Goal: Task Accomplishment & Management: Complete application form

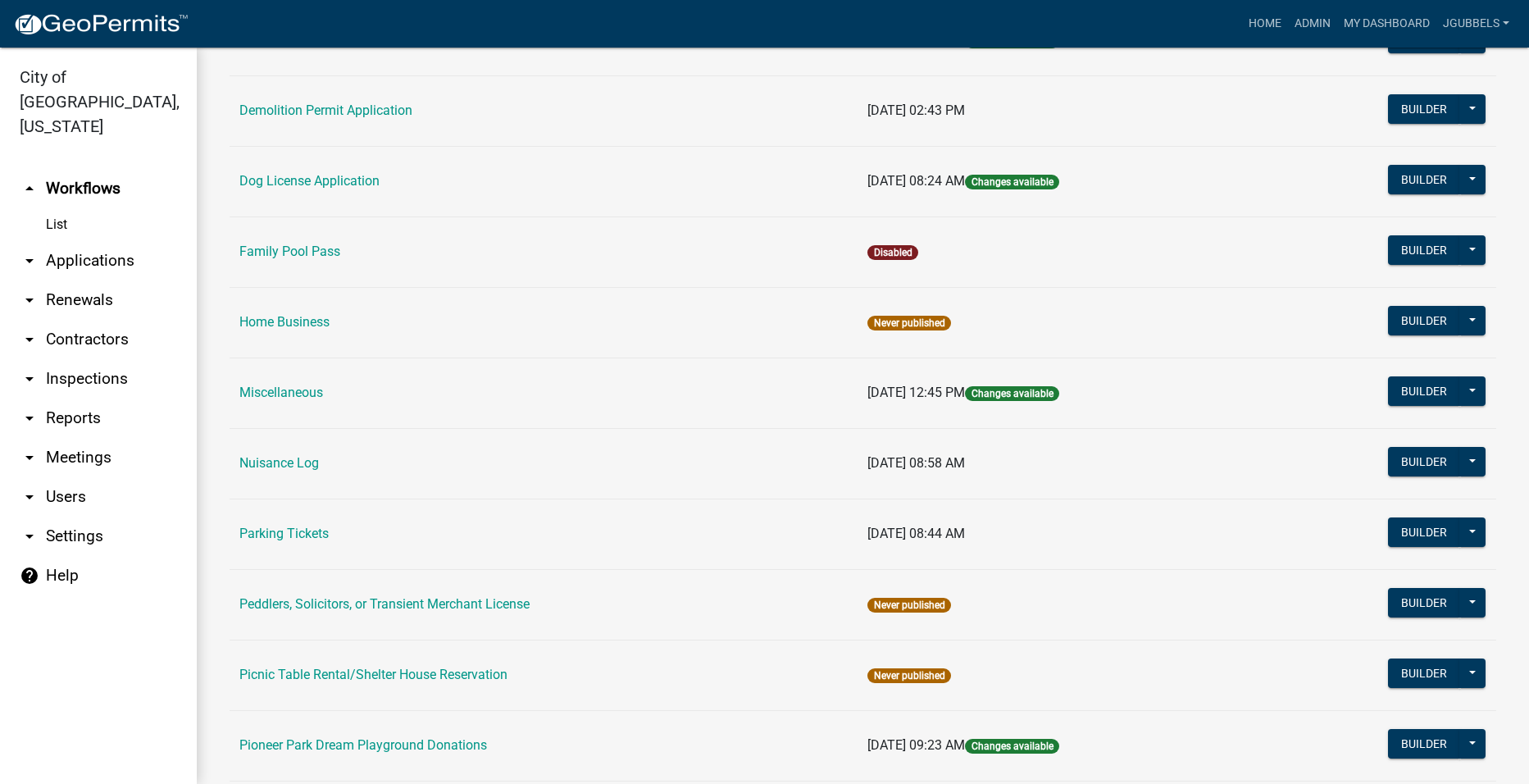
scroll to position [574, 0]
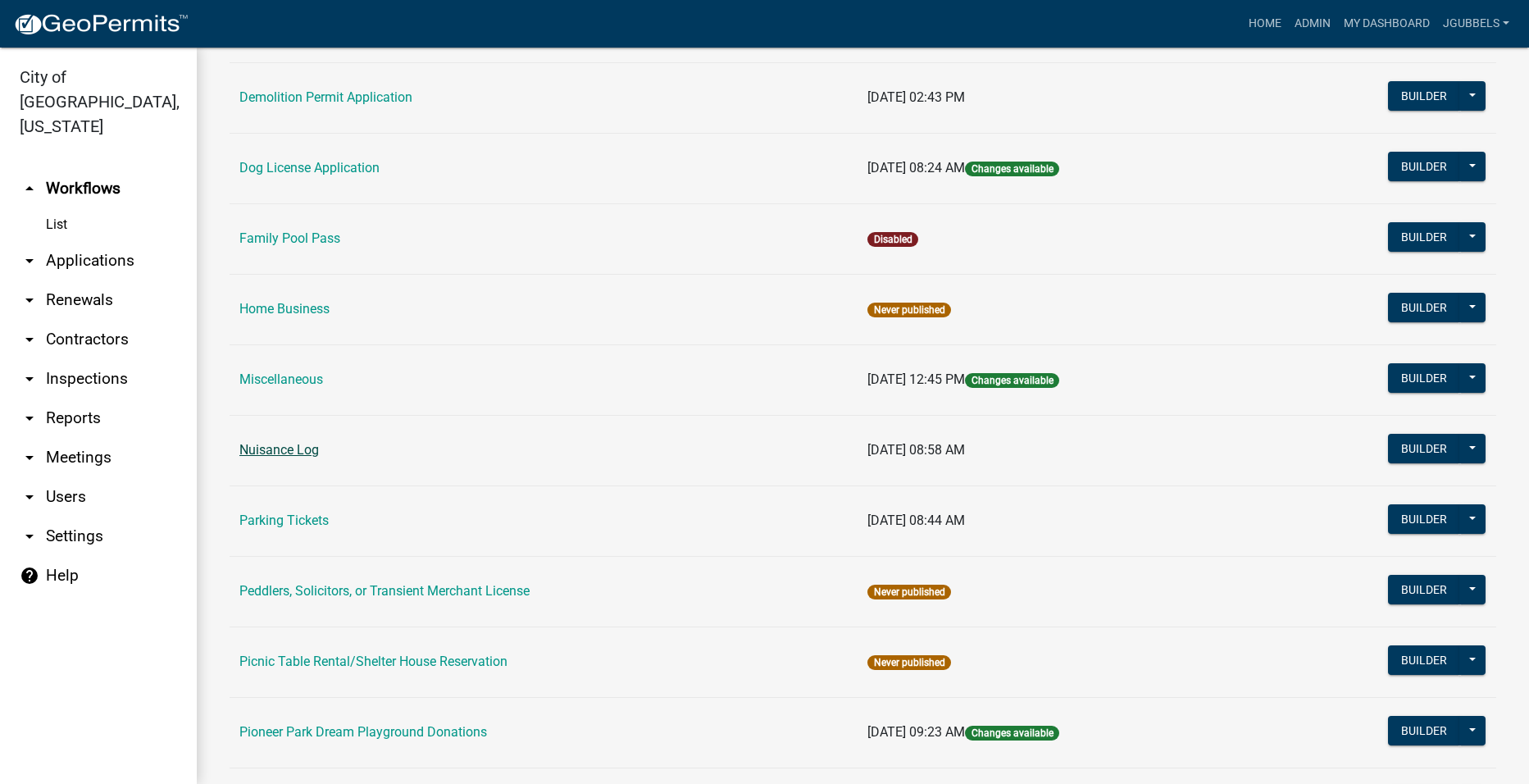
click at [314, 443] on link "Nuisance Log" at bounding box center [279, 450] width 80 height 16
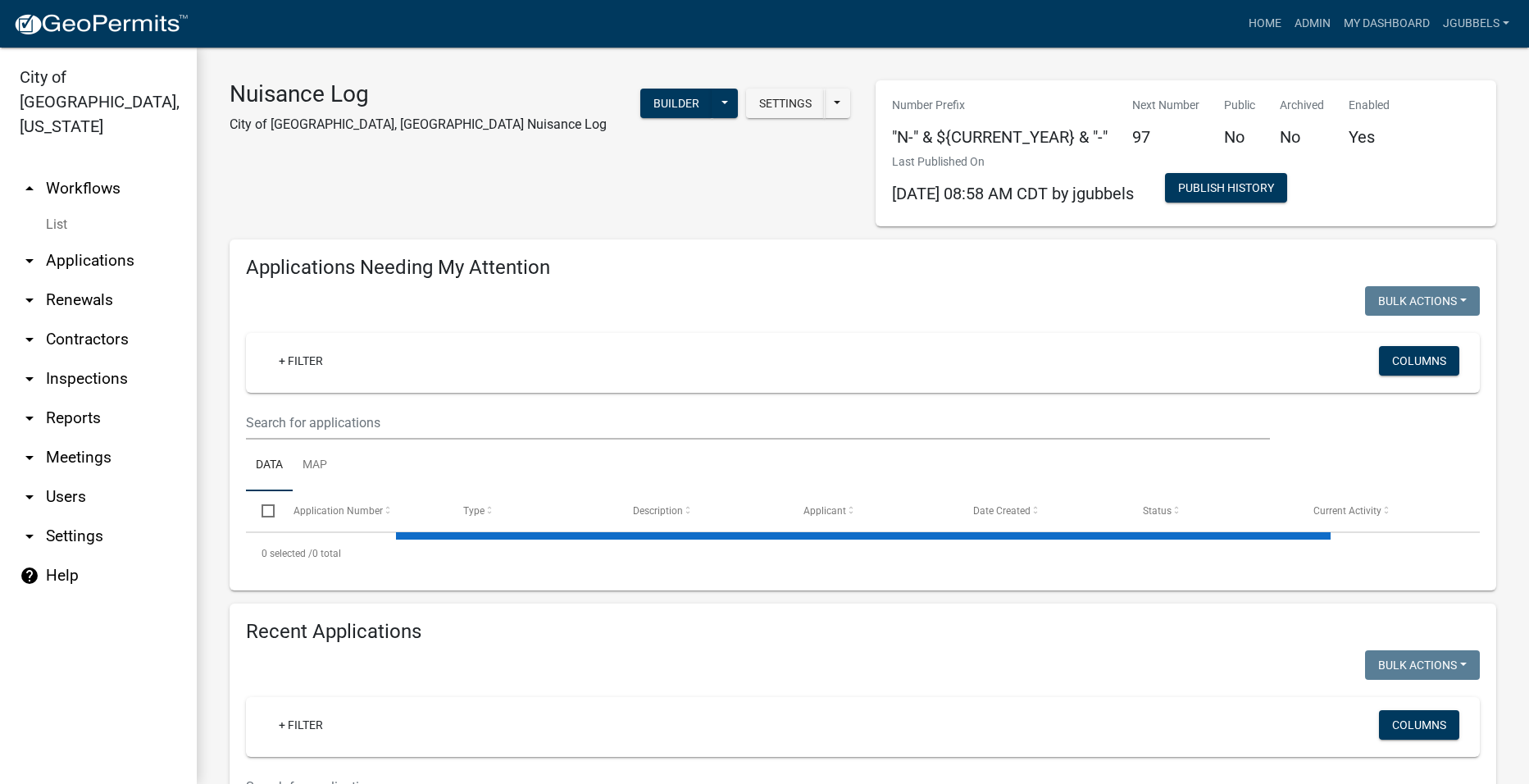
select select "2: 50"
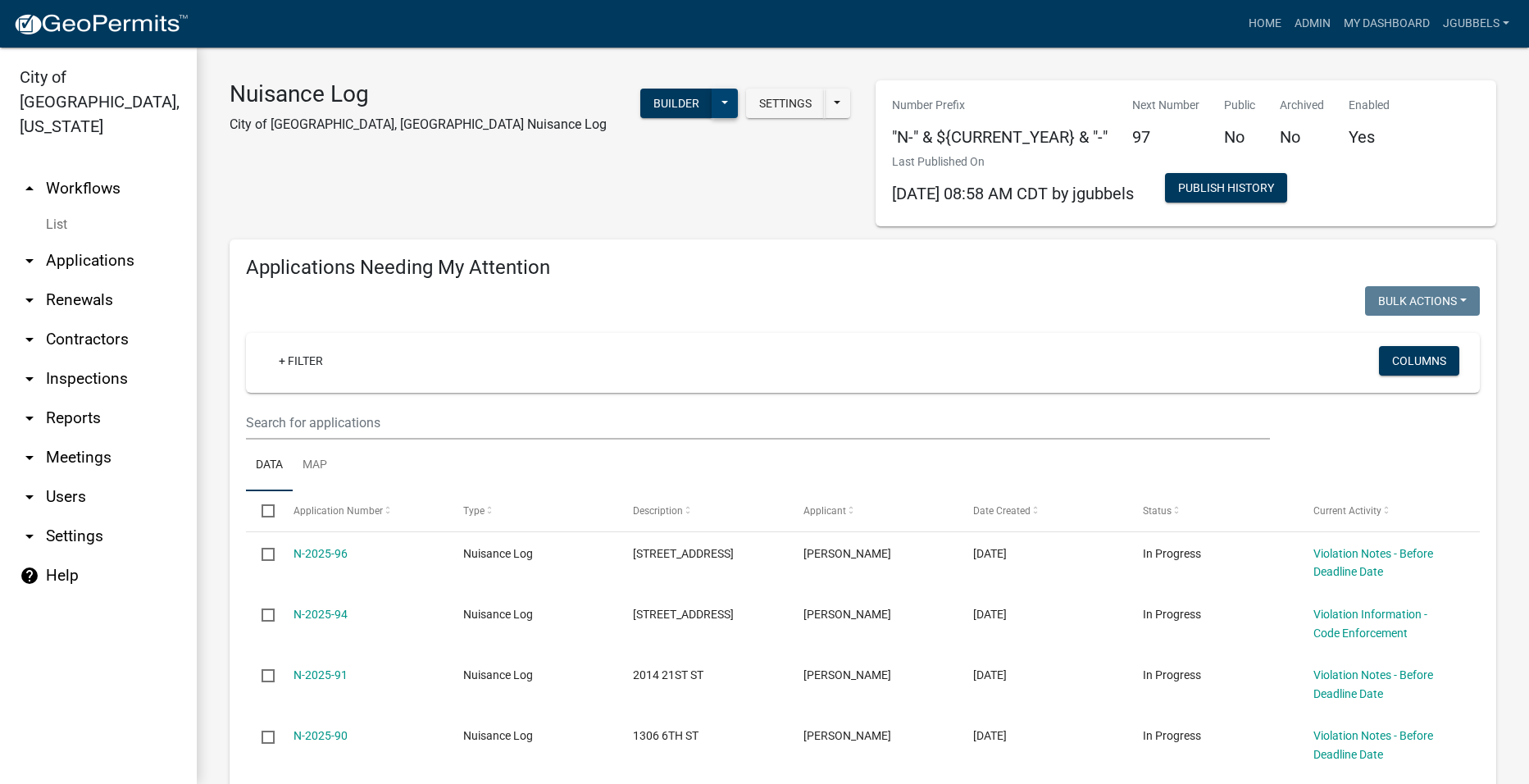
click at [719, 105] on button at bounding box center [724, 103] width 27 height 29
click at [680, 377] on button "Start Application" at bounding box center [669, 382] width 136 height 39
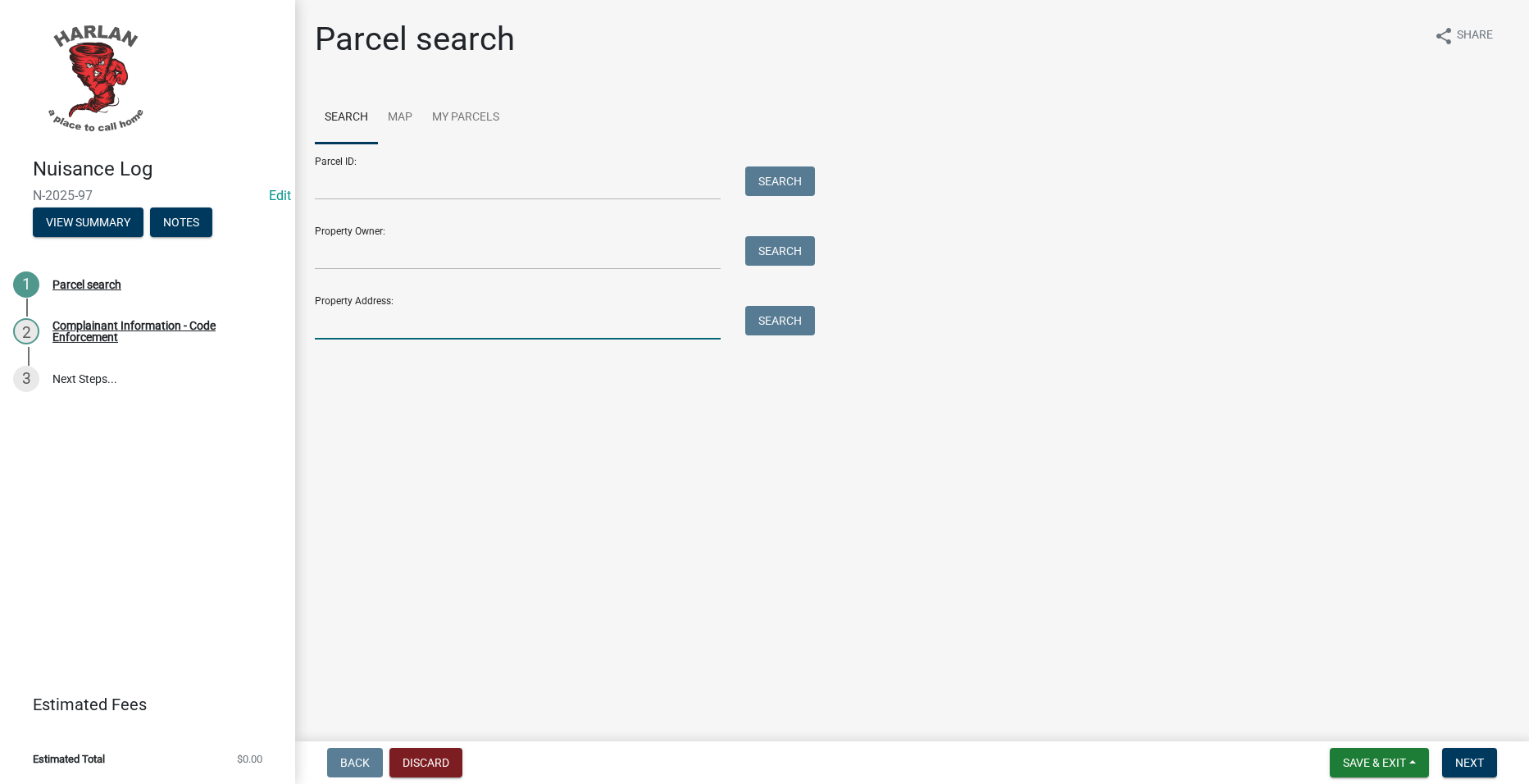
click at [485, 322] on input "Property Address:" at bounding box center [517, 322] width 406 height 33
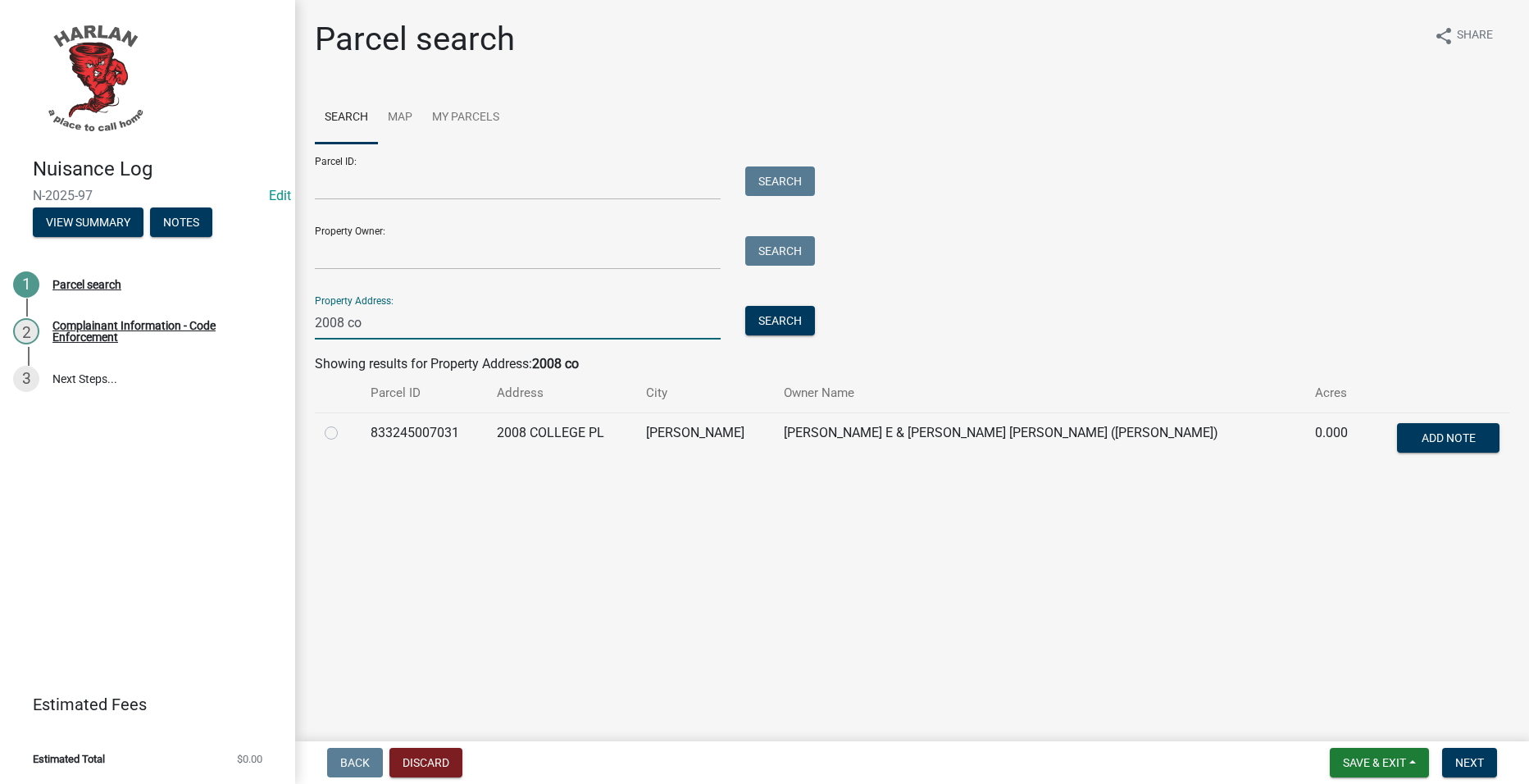
type input "2008 co"
click at [344, 422] on label at bounding box center [344, 422] width 0 height 0
click at [344, 432] on input "radio" at bounding box center [349, 427] width 11 height 11
radio input "true"
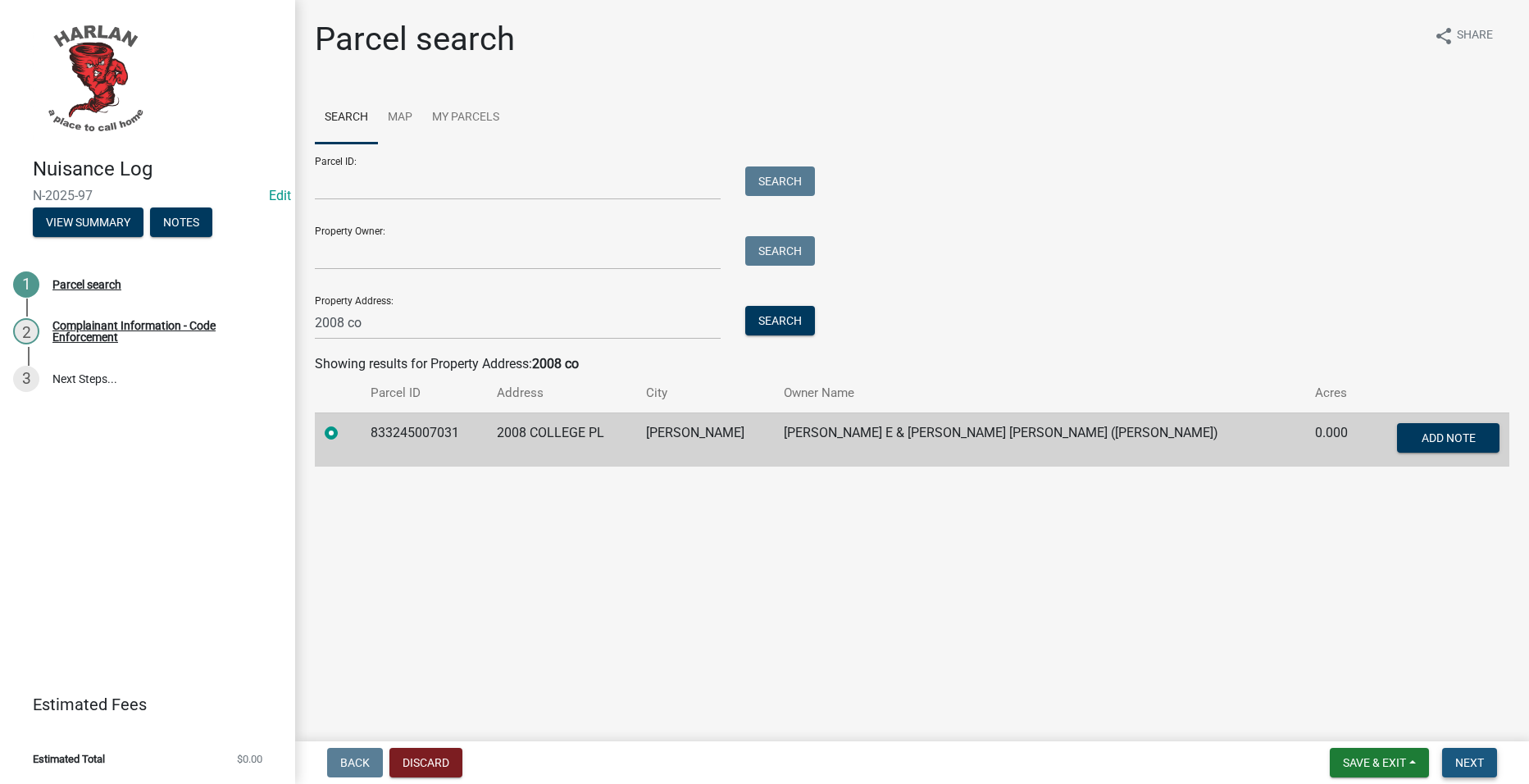
click at [1474, 763] on span "Next" at bounding box center [1469, 761] width 28 height 13
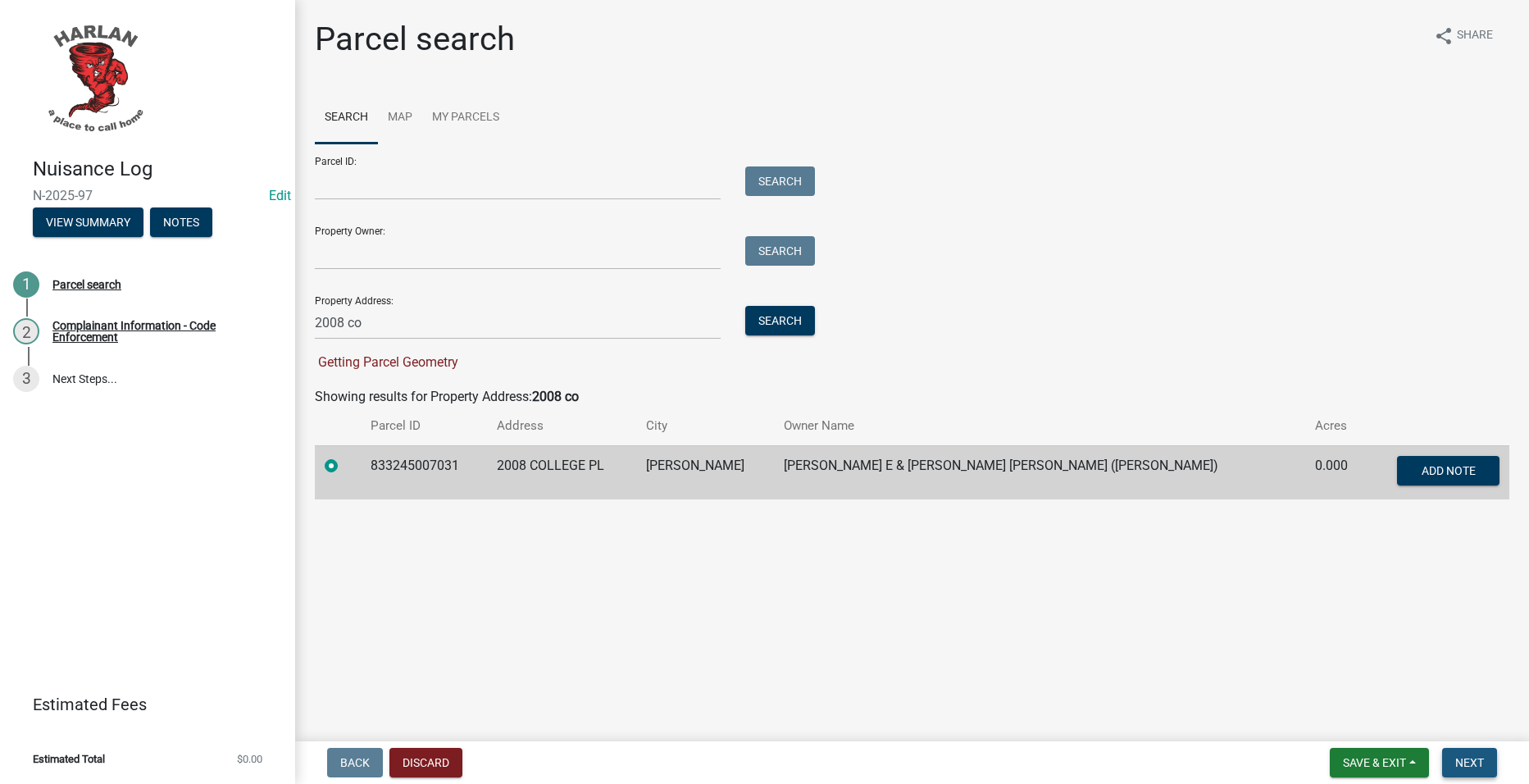
click at [1477, 769] on button "Next" at bounding box center [1469, 762] width 55 height 29
click at [1477, 764] on span "Next" at bounding box center [1469, 761] width 28 height 13
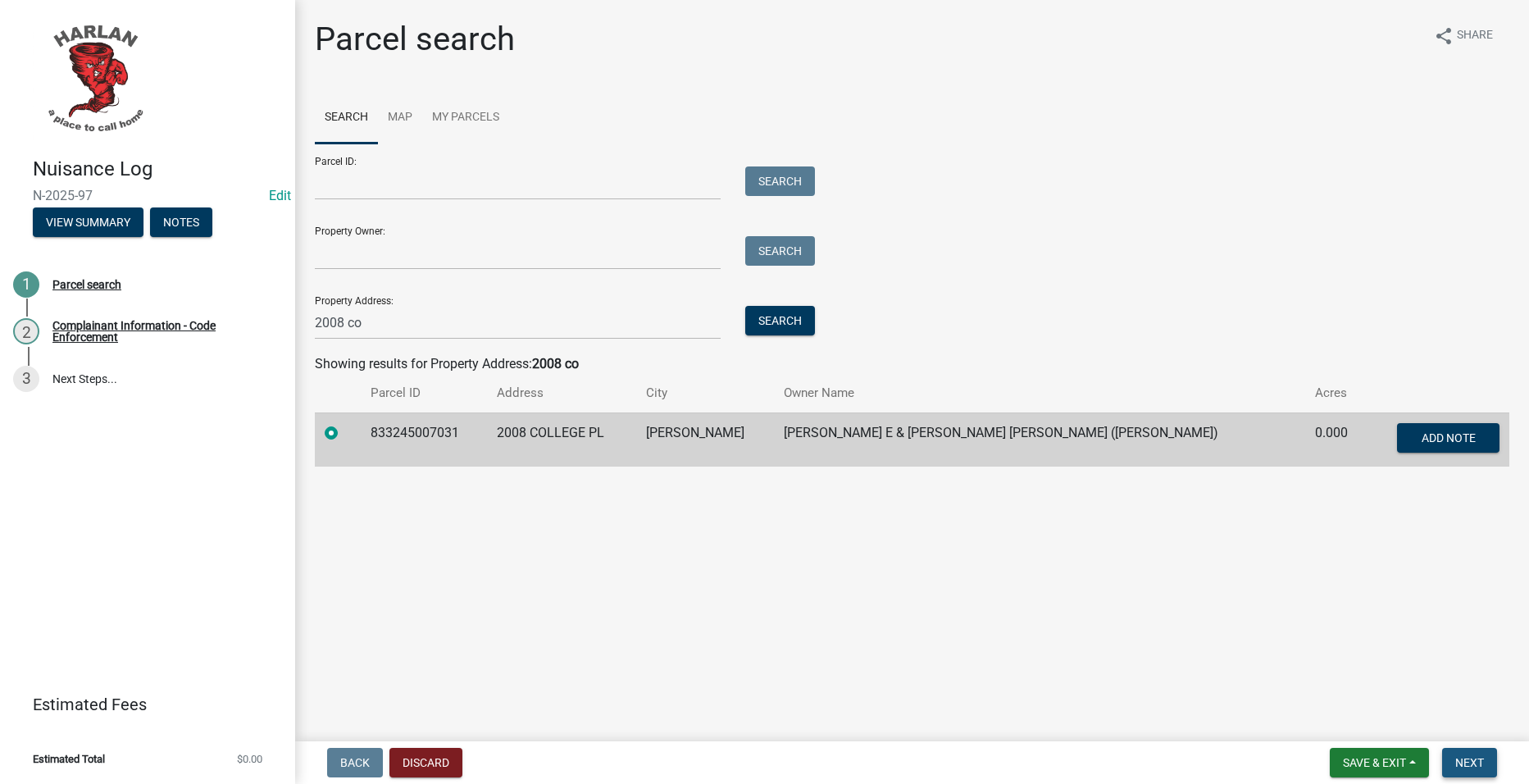
click at [1467, 764] on span "Next" at bounding box center [1469, 761] width 28 height 13
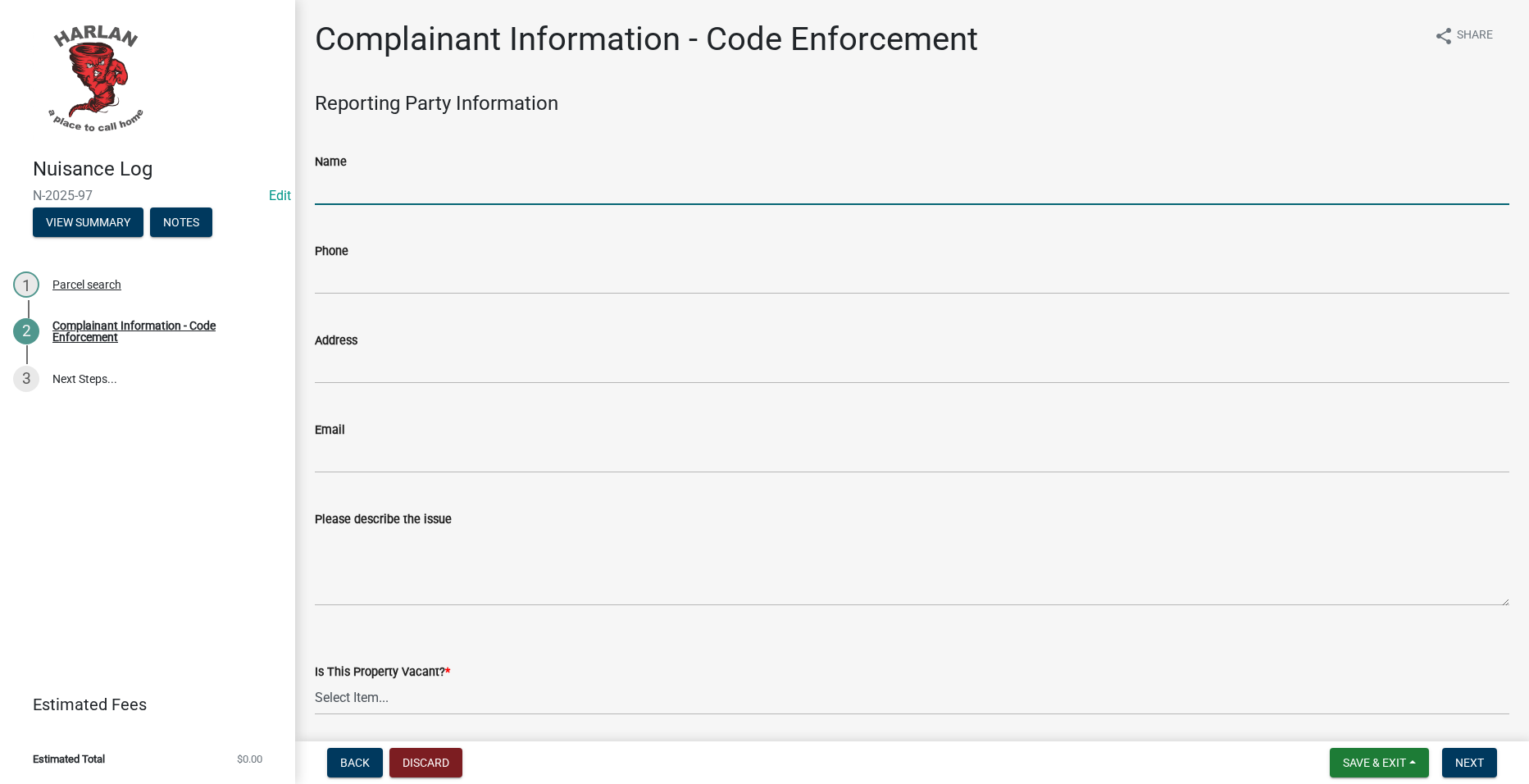
click at [491, 176] on input "Name" at bounding box center [912, 188] width 1195 height 33
type input "[PERSON_NAME]"
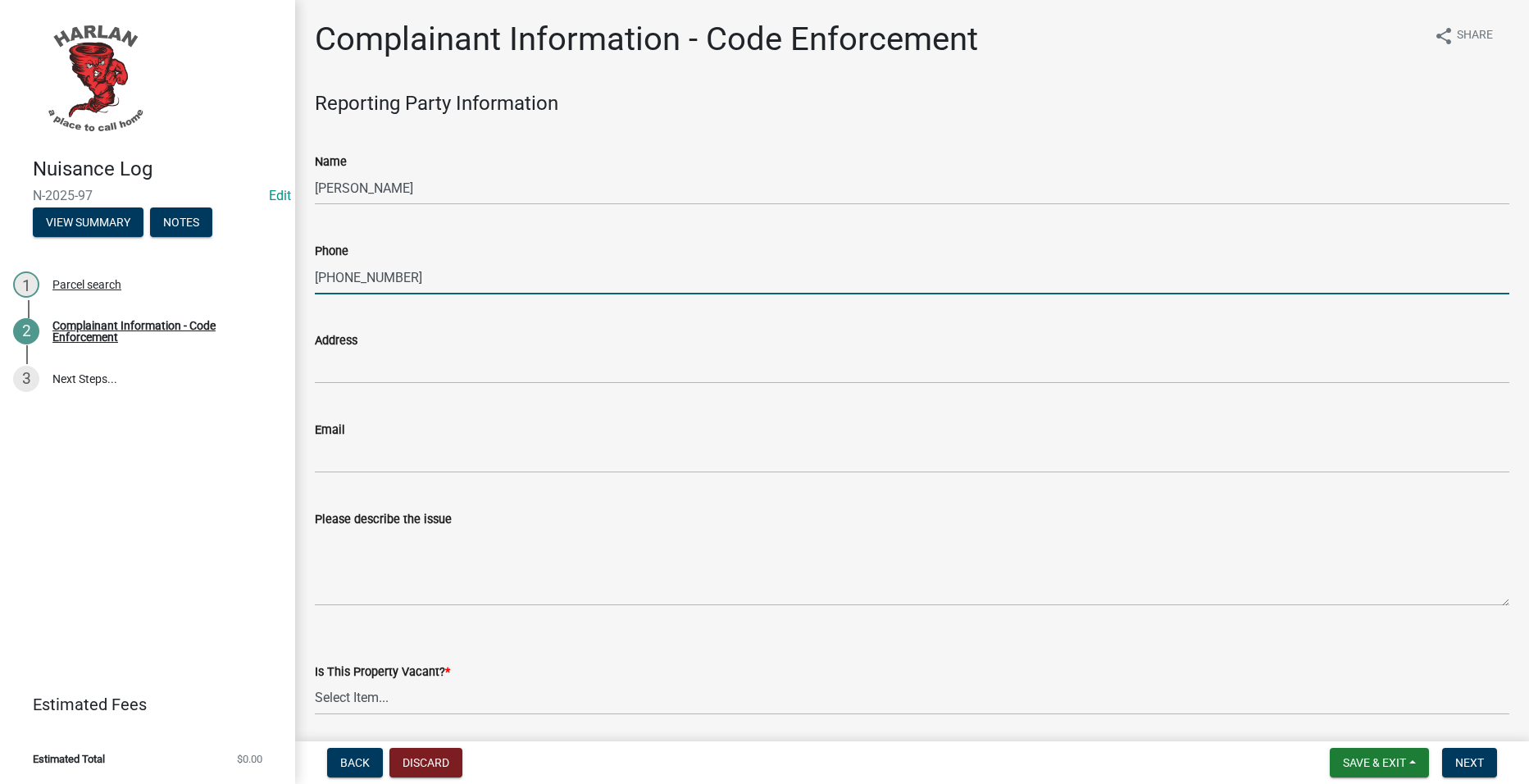
type input "[PHONE_NUMBER]"
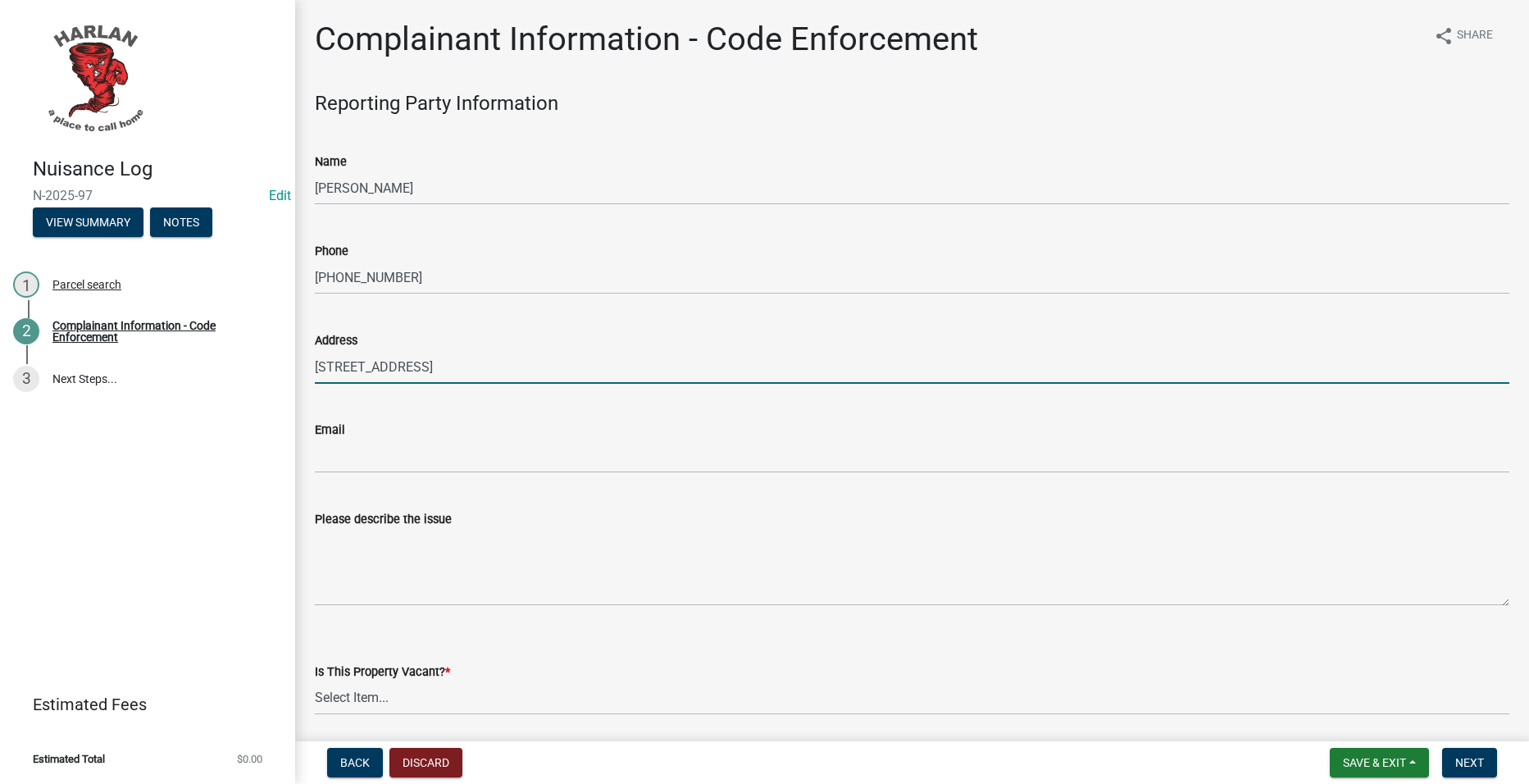
type input "[STREET_ADDRESS]"
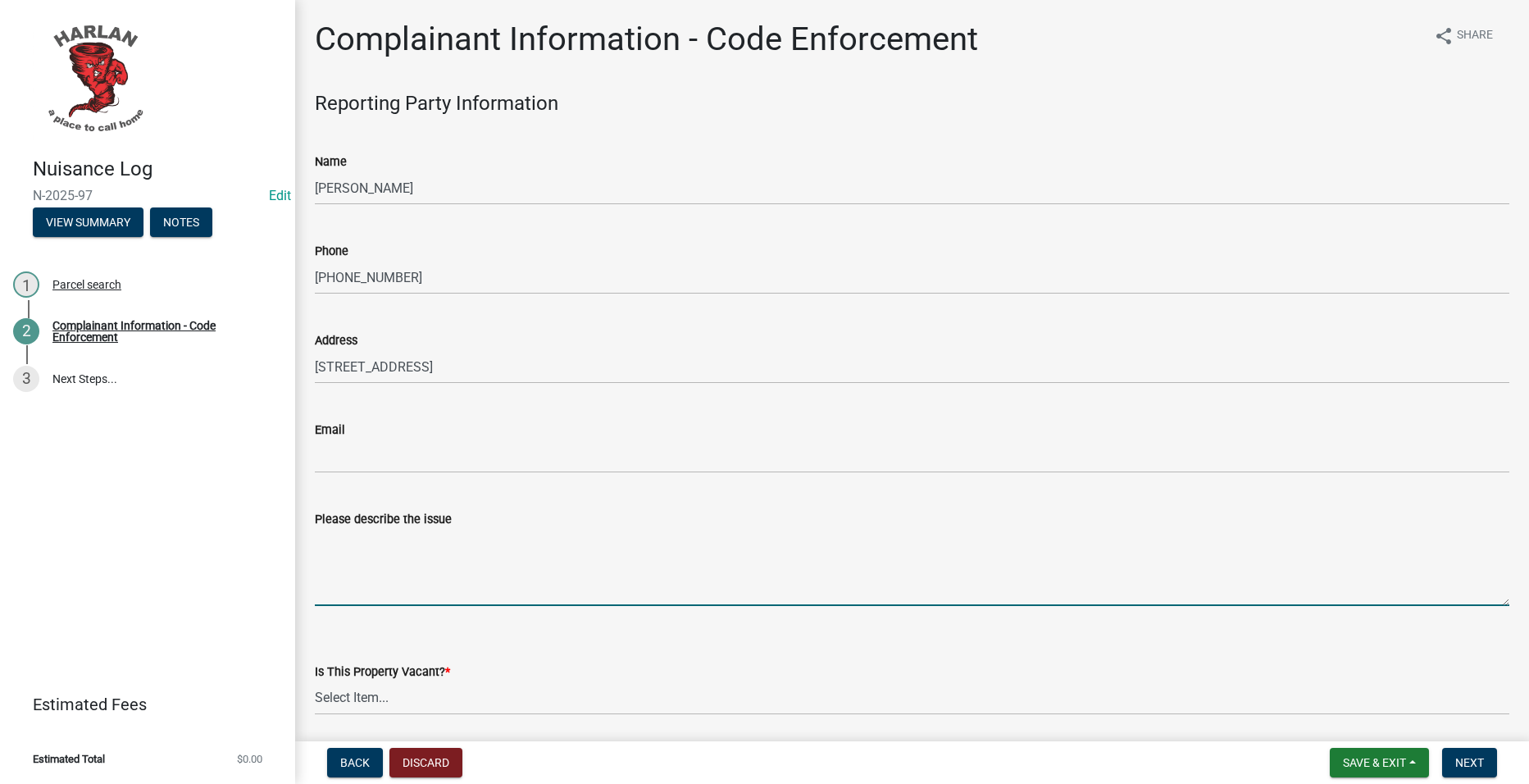
click at [448, 556] on textarea "Please describe the issue" at bounding box center [912, 567] width 1195 height 77
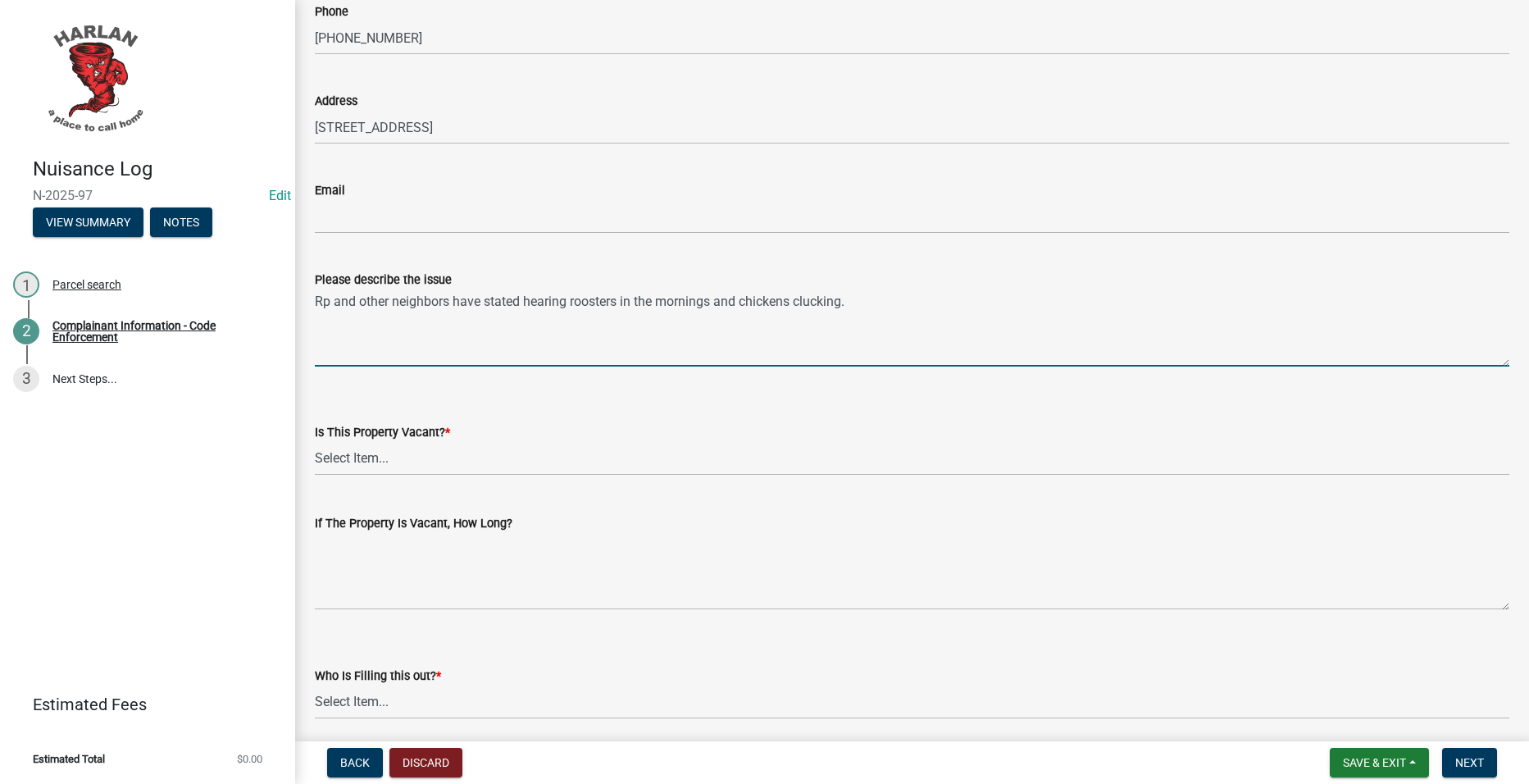
scroll to position [246, 0]
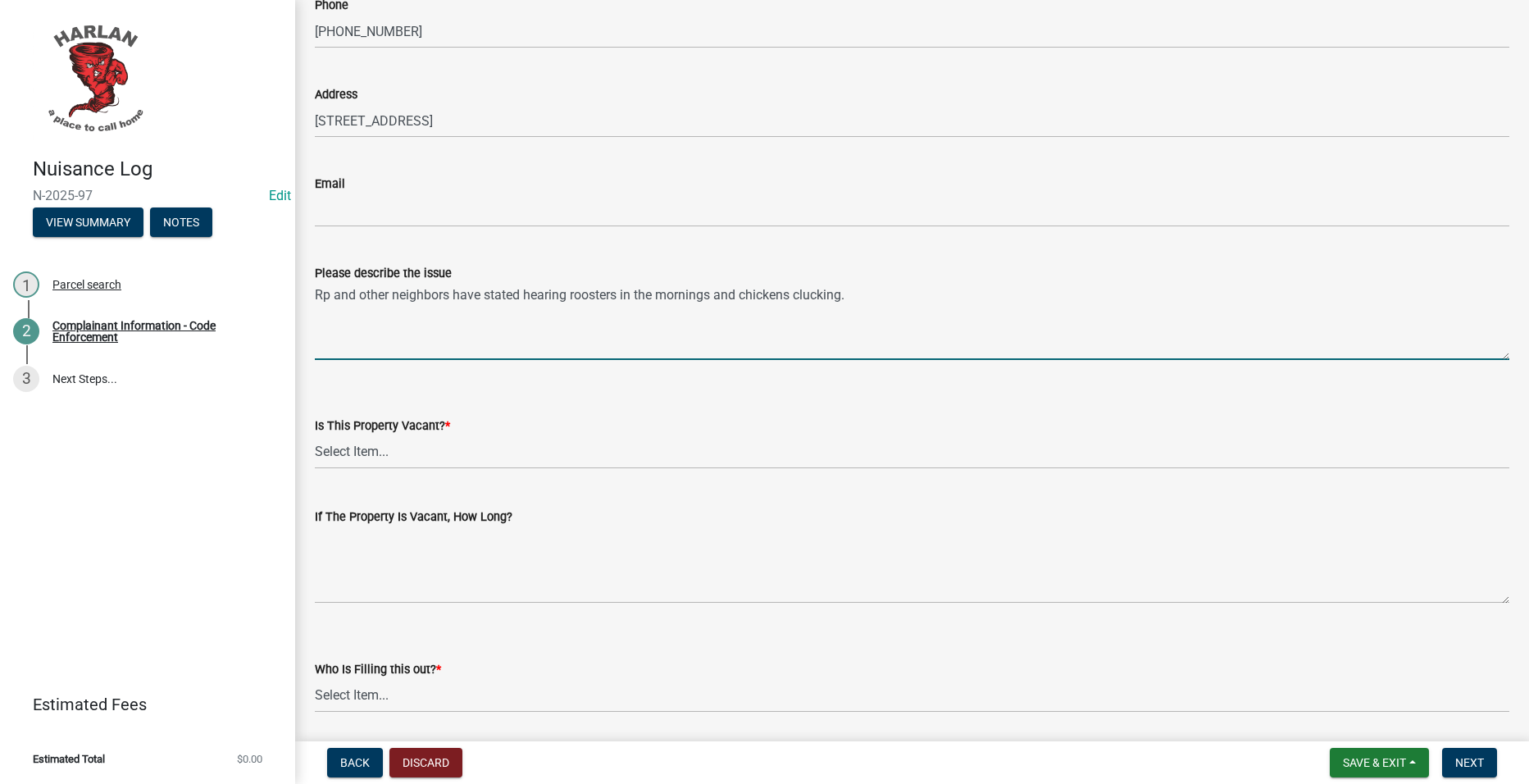
type textarea "Rp and other neighbors have stated hearing roosters in the mornings and chicken…"
click at [383, 458] on select "Select Item... Yes No Unsure" at bounding box center [912, 452] width 1195 height 33
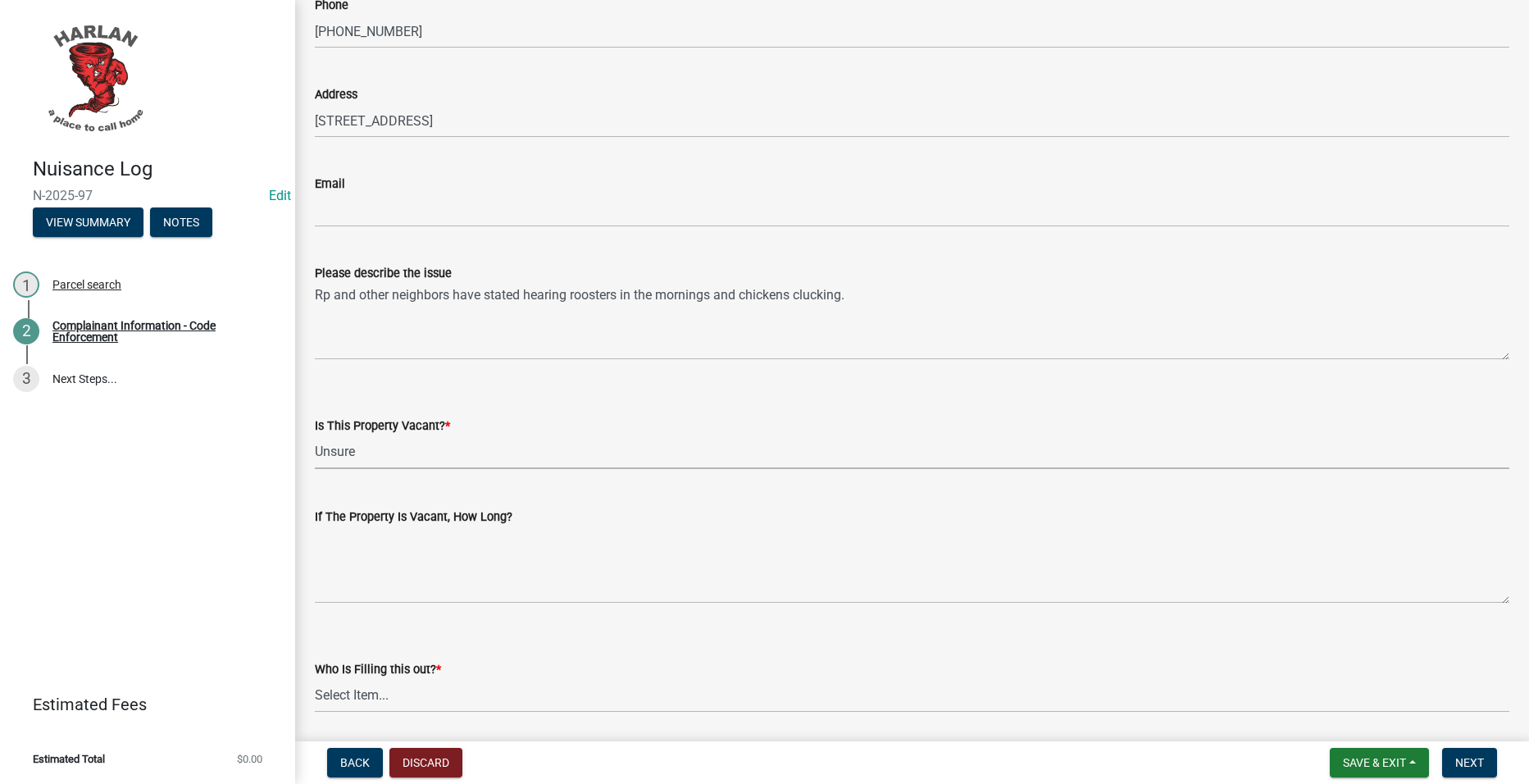
click at [314, 435] on select "Select Item... Yes No Unsure" at bounding box center [912, 452] width 1195 height 33
select select "49b6a45b-4058-468a-b08f-043d13f31423"
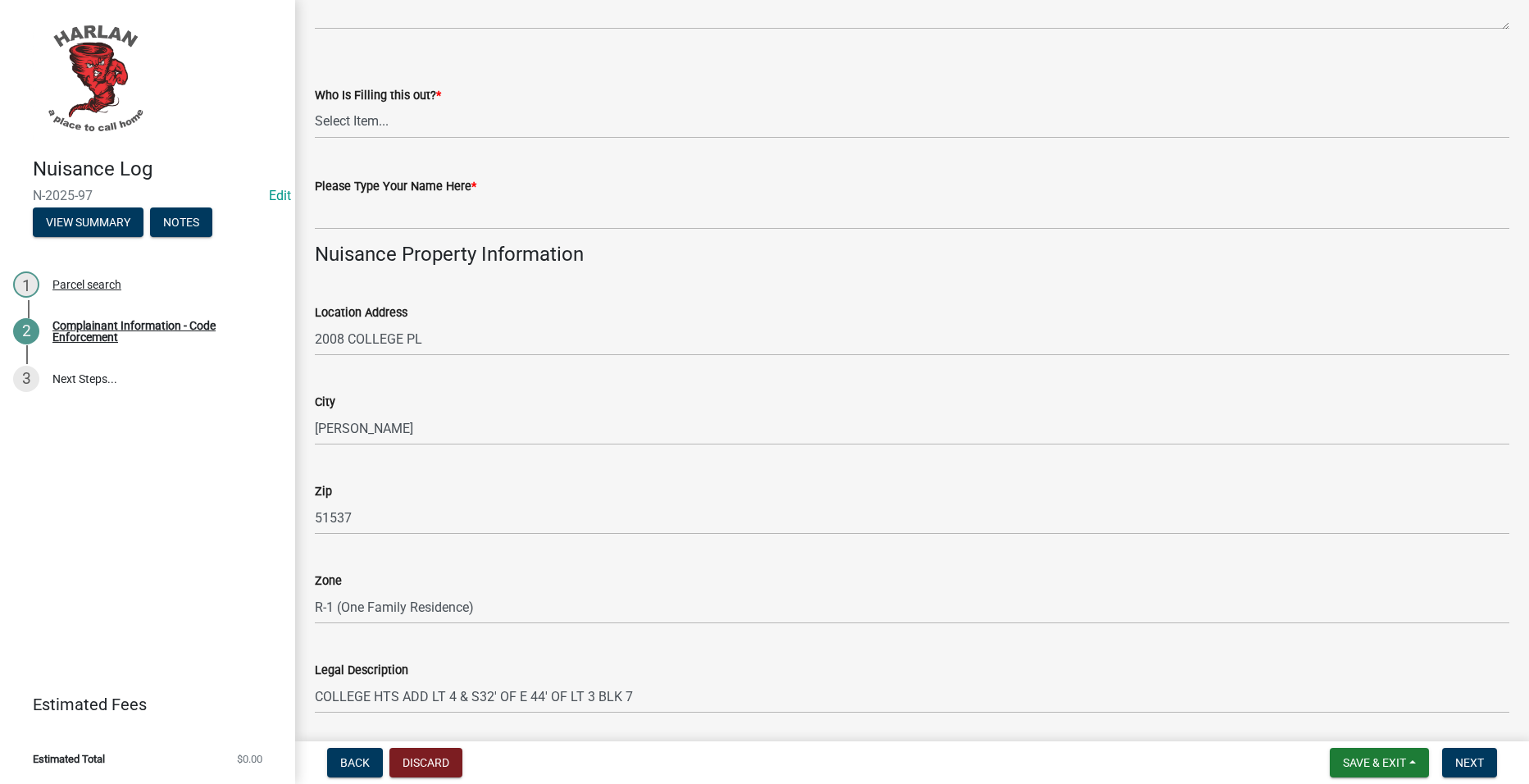
scroll to position [655, 0]
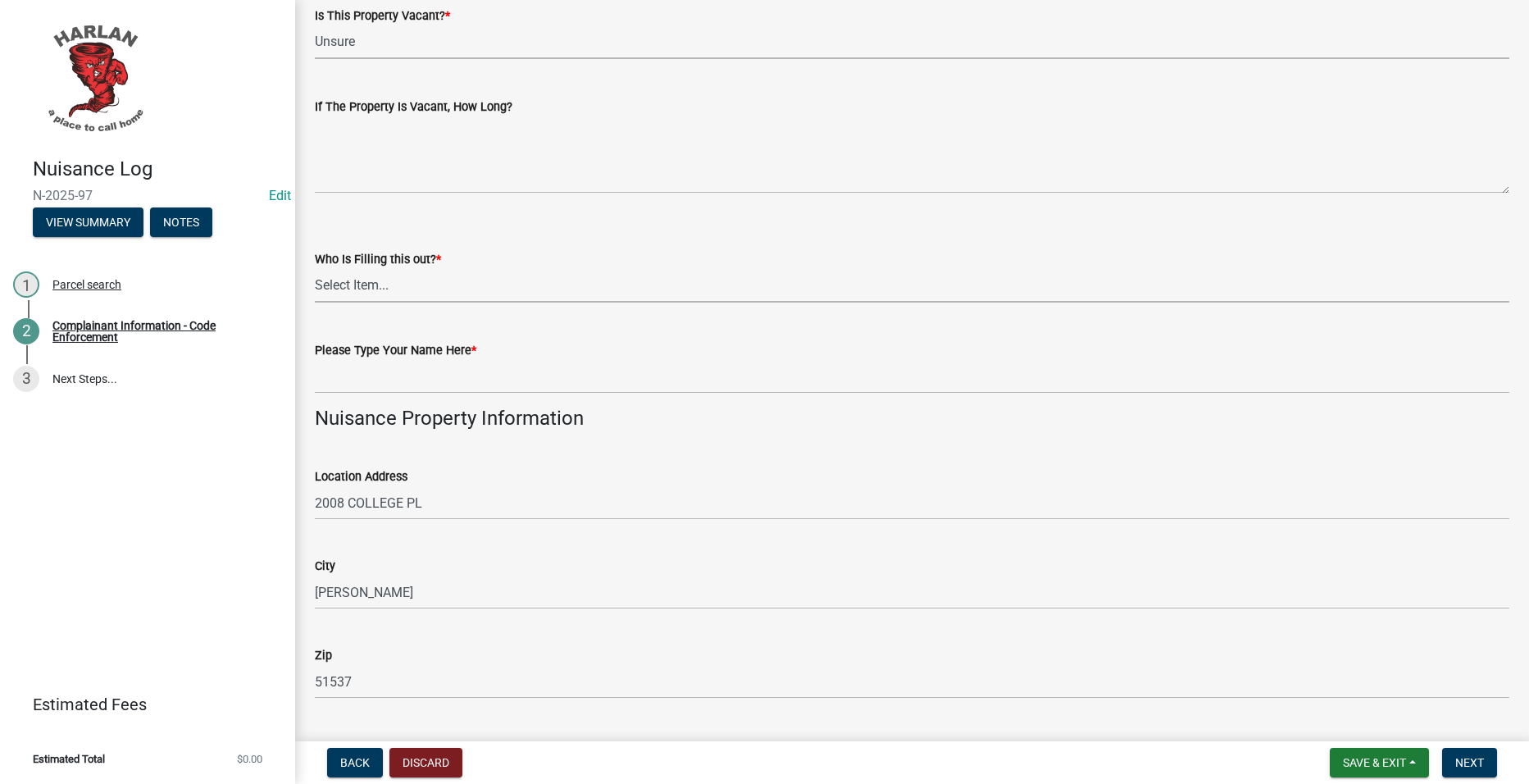
click at [527, 284] on select "Select Item... [GEOGRAPHIC_DATA] 83-25" at bounding box center [912, 286] width 1195 height 33
click at [314, 269] on select "Select Item... [GEOGRAPHIC_DATA] 83-25" at bounding box center [912, 286] width 1195 height 33
select select "c036b1b8-0d0a-4718-af47-3855d29bc181"
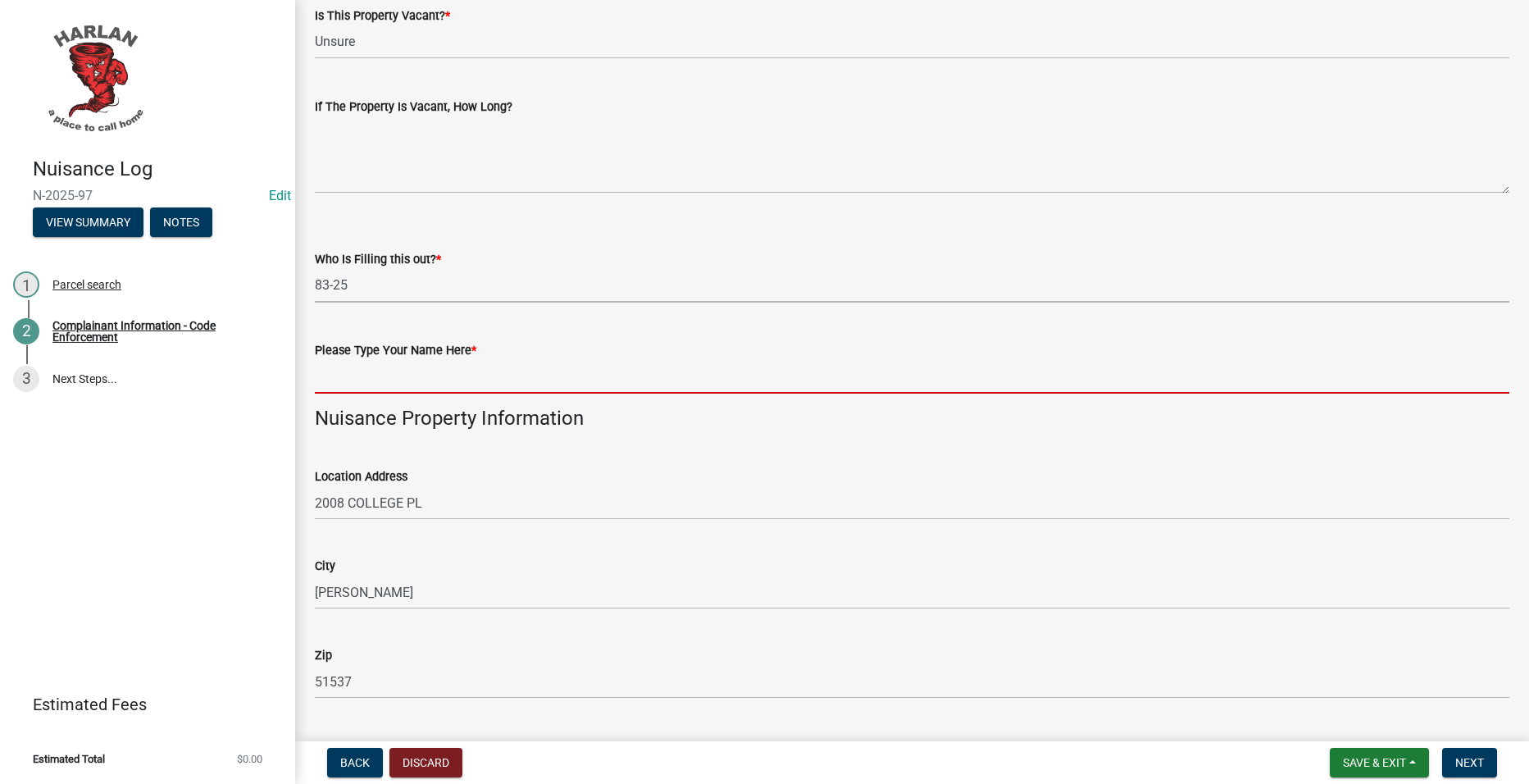
click at [433, 363] on input "Please Type Your Name Here *" at bounding box center [912, 376] width 1195 height 33
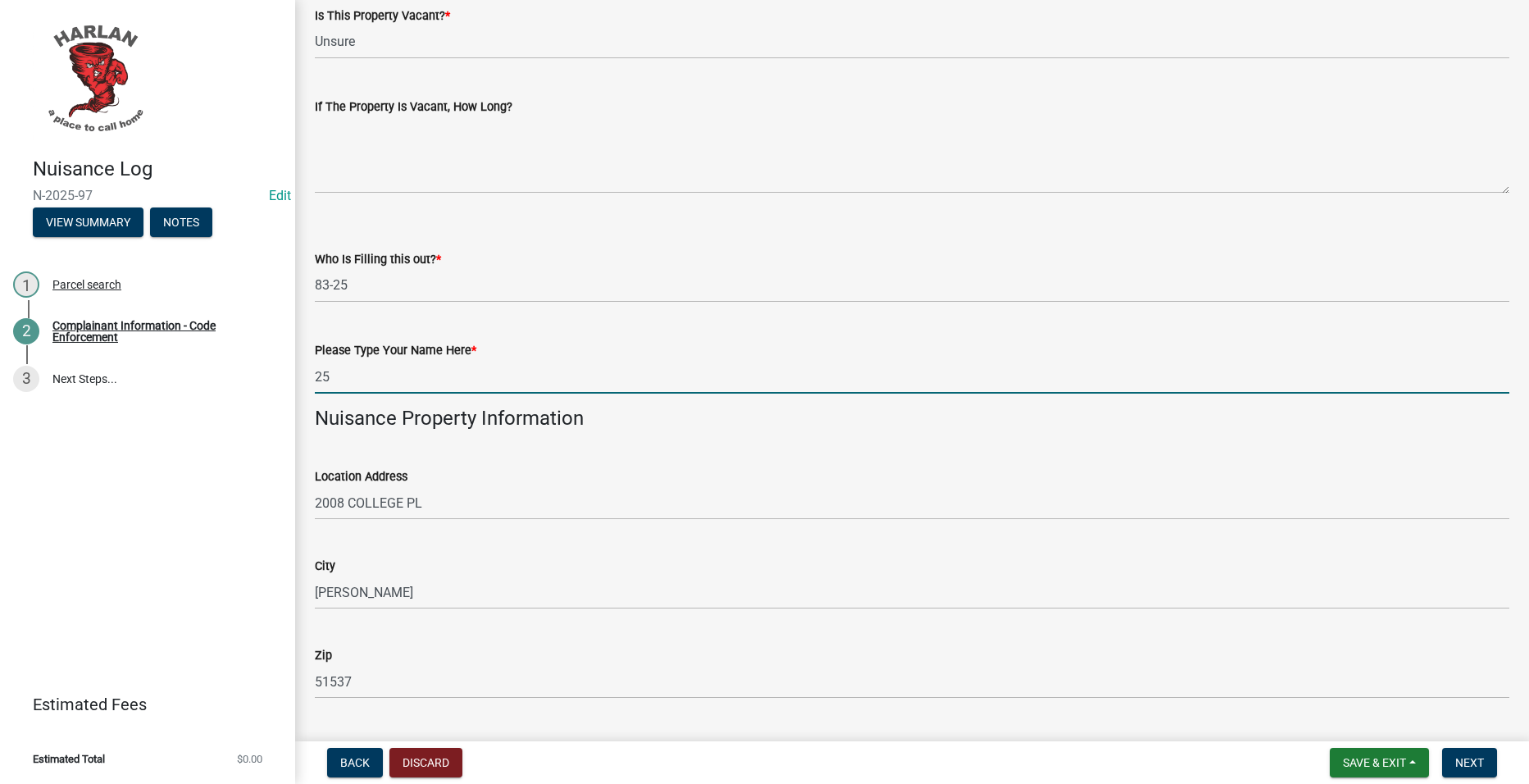
type input "25"
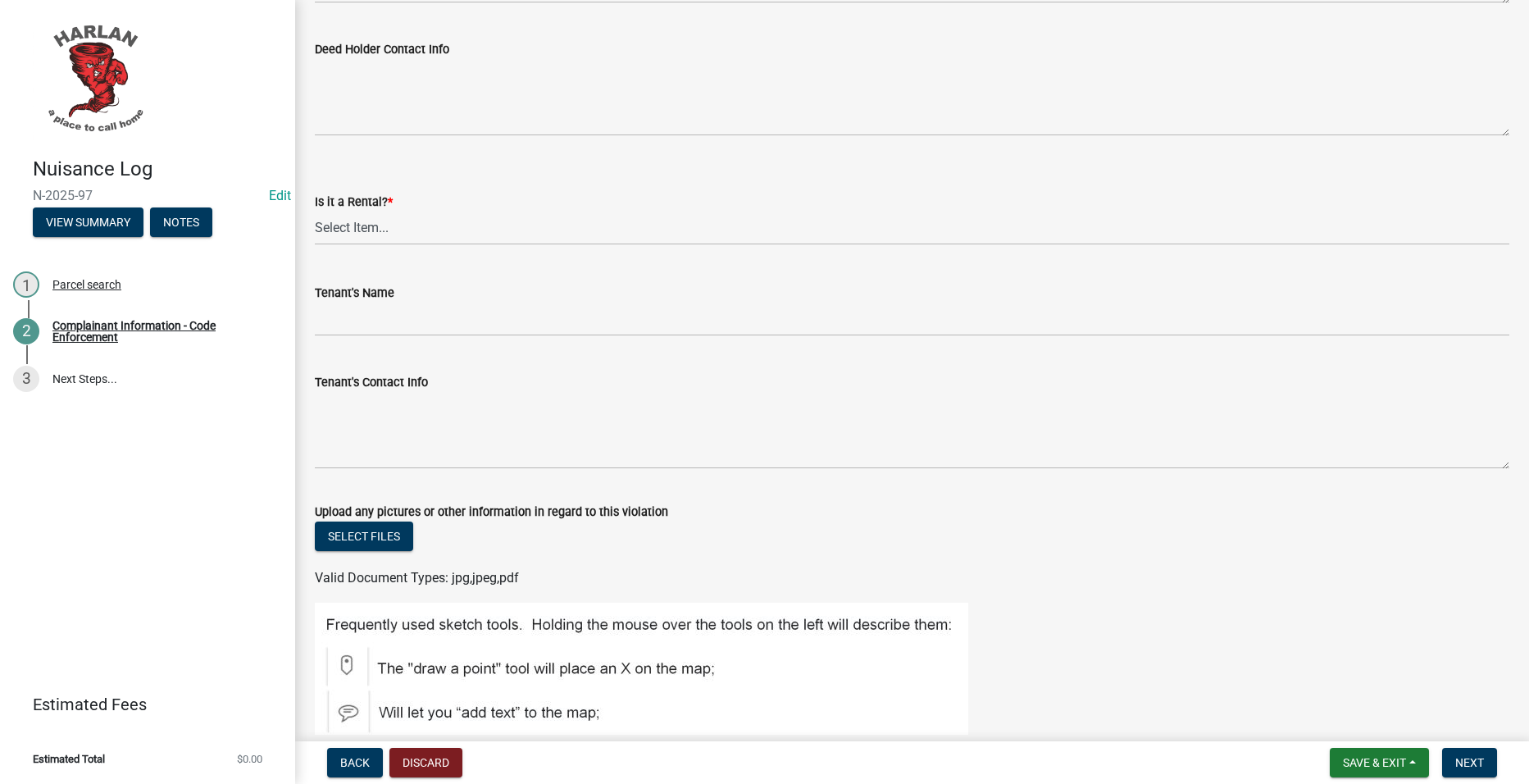
scroll to position [1885, 0]
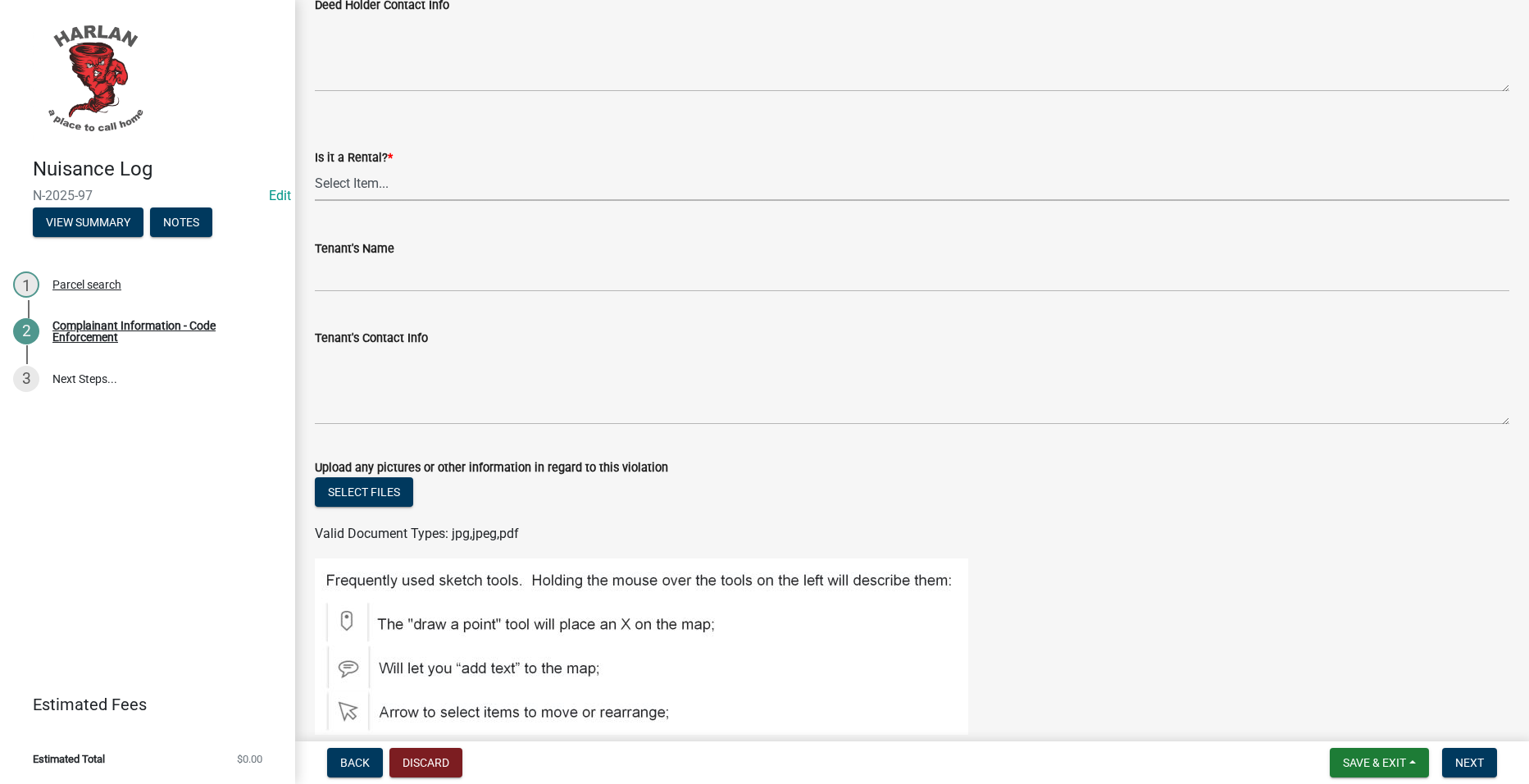
click at [445, 170] on select "Select Item... Yes No" at bounding box center [912, 184] width 1195 height 33
click at [314, 167] on select "Select Item... Yes No" at bounding box center [912, 184] width 1195 height 33
select select "db954dd5-c658-4052-8664-ee6695e82e3a"
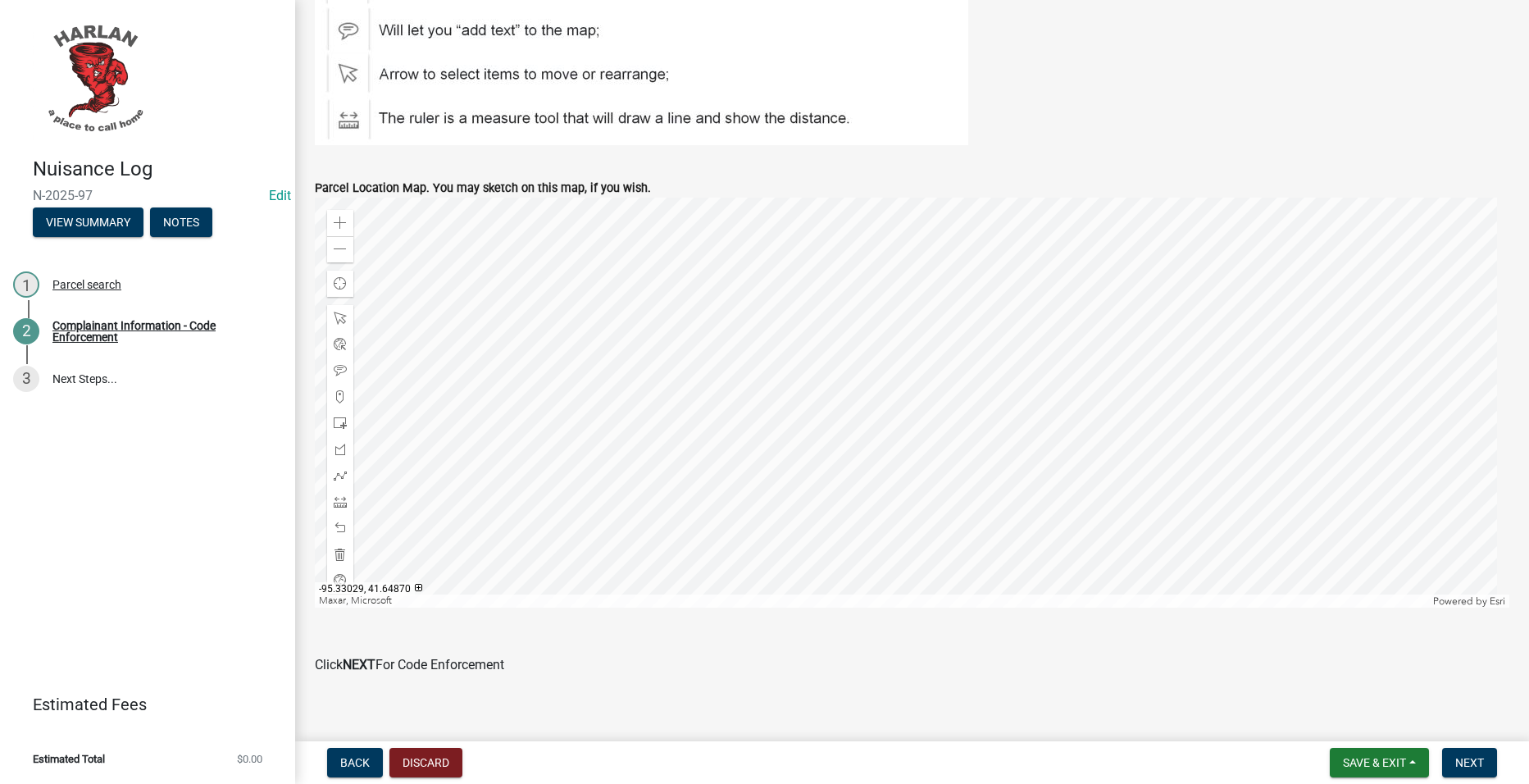
scroll to position [2540, 0]
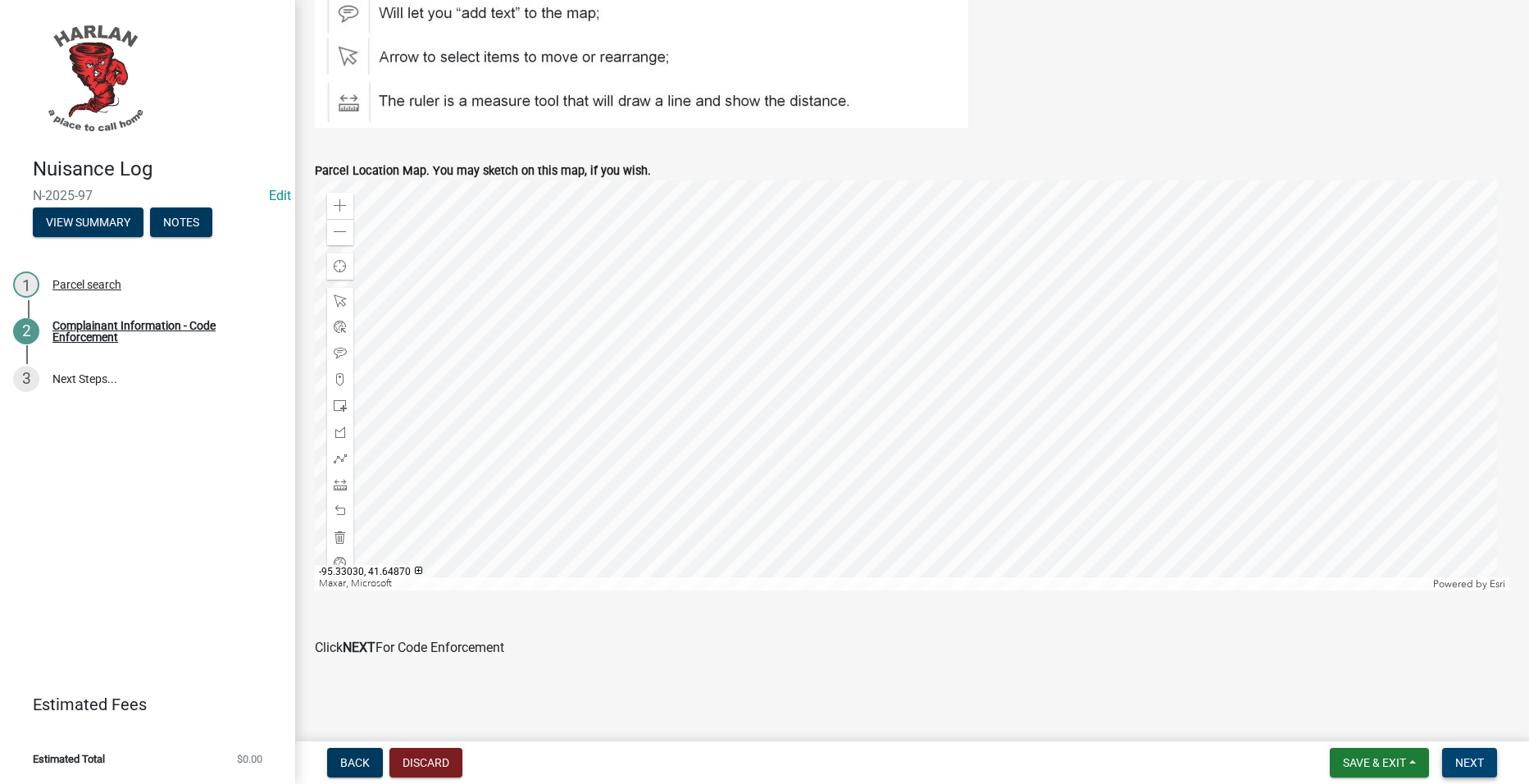
click at [1478, 756] on span "Next" at bounding box center [1469, 761] width 28 height 13
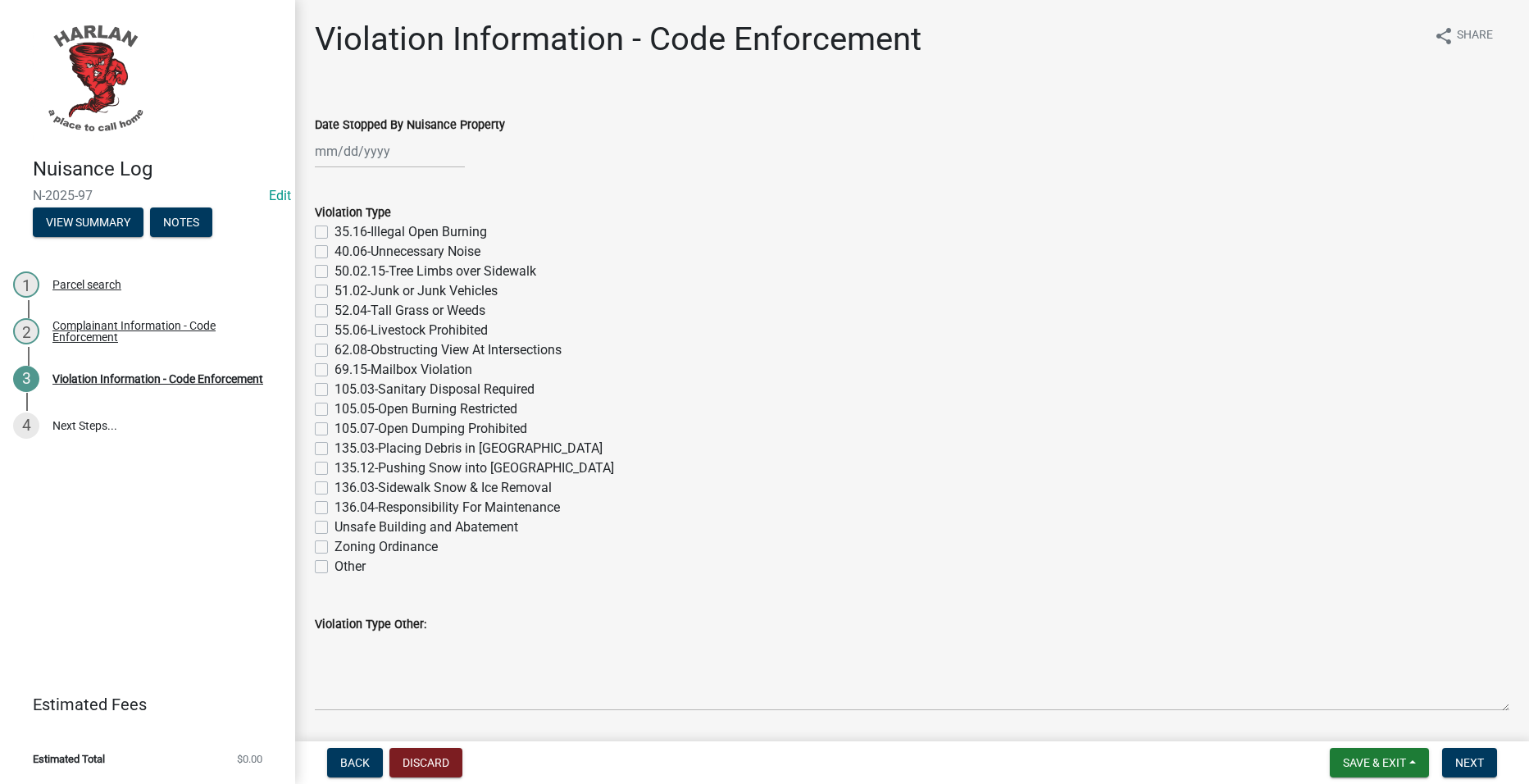
select select "10"
select select "2025"
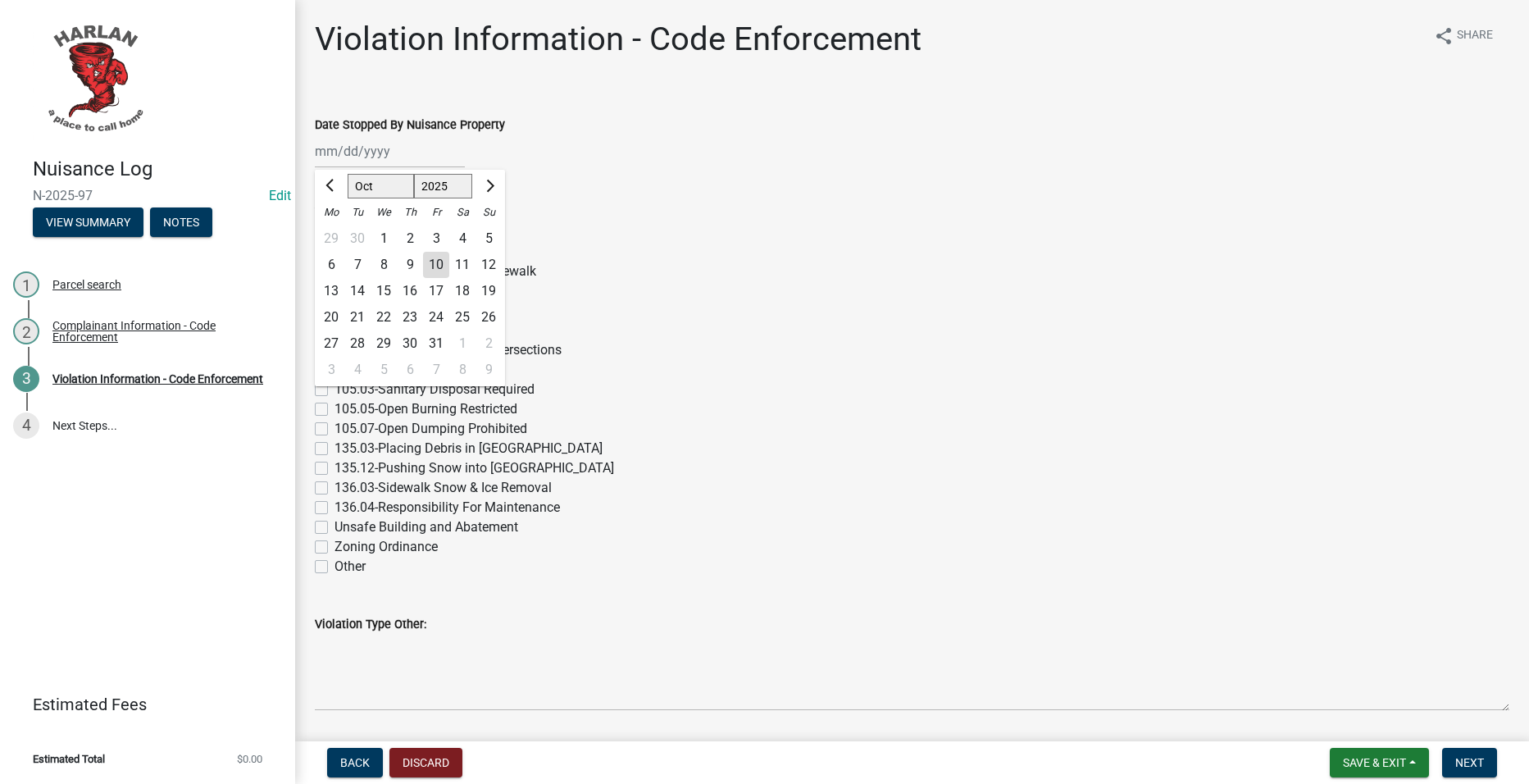
click at [379, 166] on div "[PERSON_NAME] Feb Mar Apr [PERSON_NAME][DATE] Oct Nov [DATE] 1526 1527 1528 152…" at bounding box center [389, 151] width 150 height 33
click at [428, 261] on div "10" at bounding box center [435, 264] width 27 height 27
type input "[DATE]"
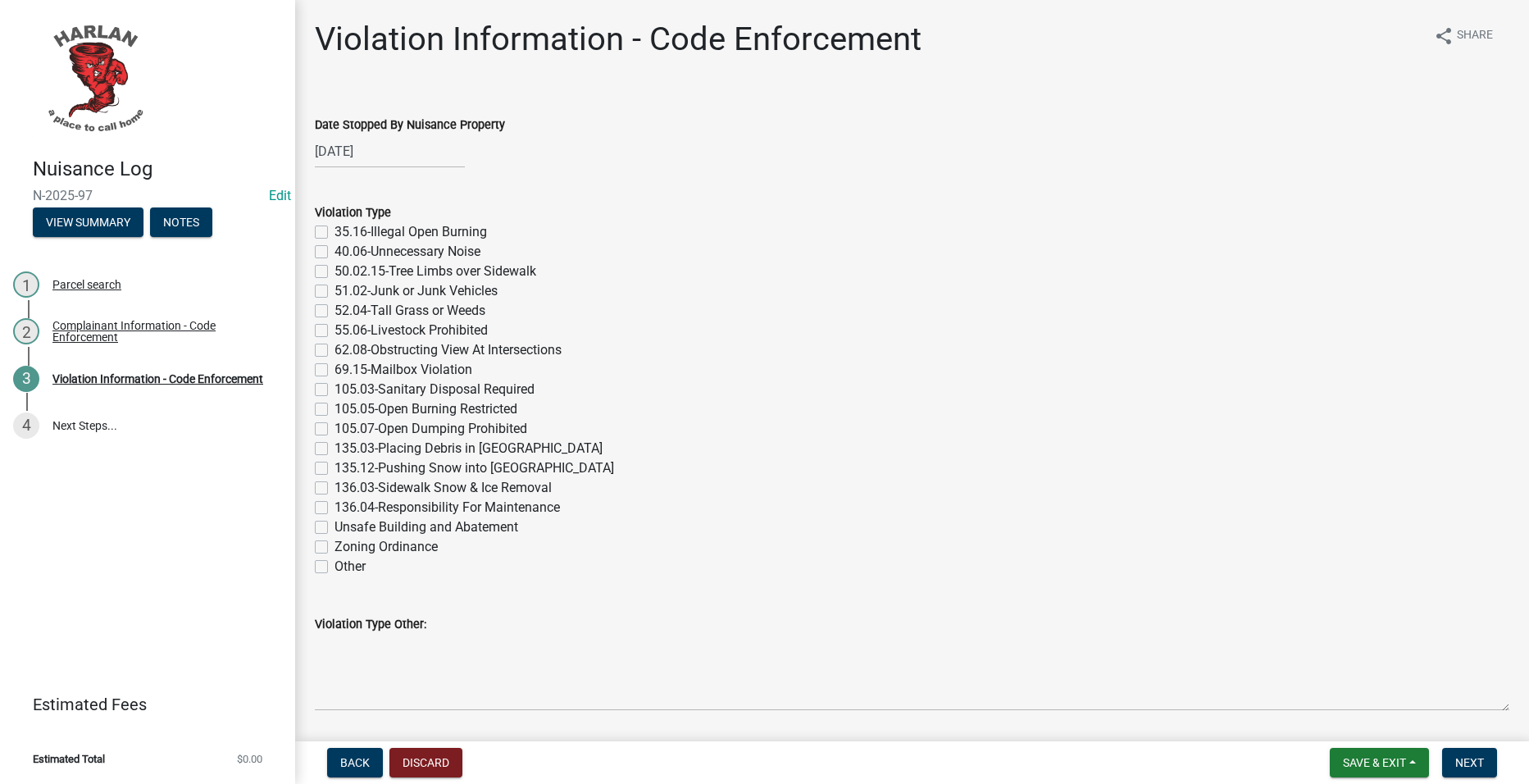
click at [473, 329] on label "55.06-Livestock Prohibited" at bounding box center [411, 330] width 153 height 20
click at [345, 329] on input "55.06-Livestock Prohibited" at bounding box center [339, 325] width 11 height 11
checkbox input "true"
checkbox input "false"
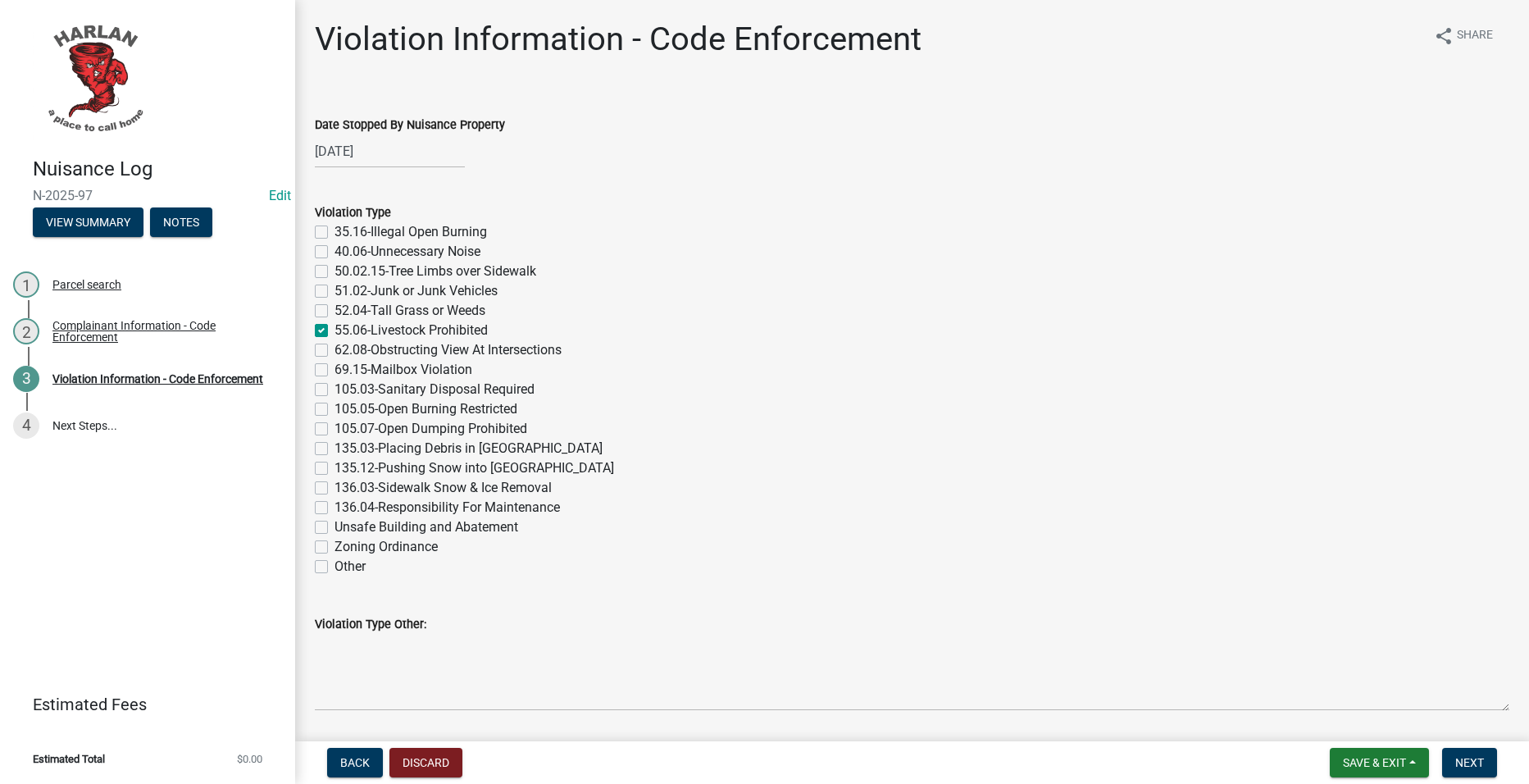
checkbox input "false"
checkbox input "true"
checkbox input "false"
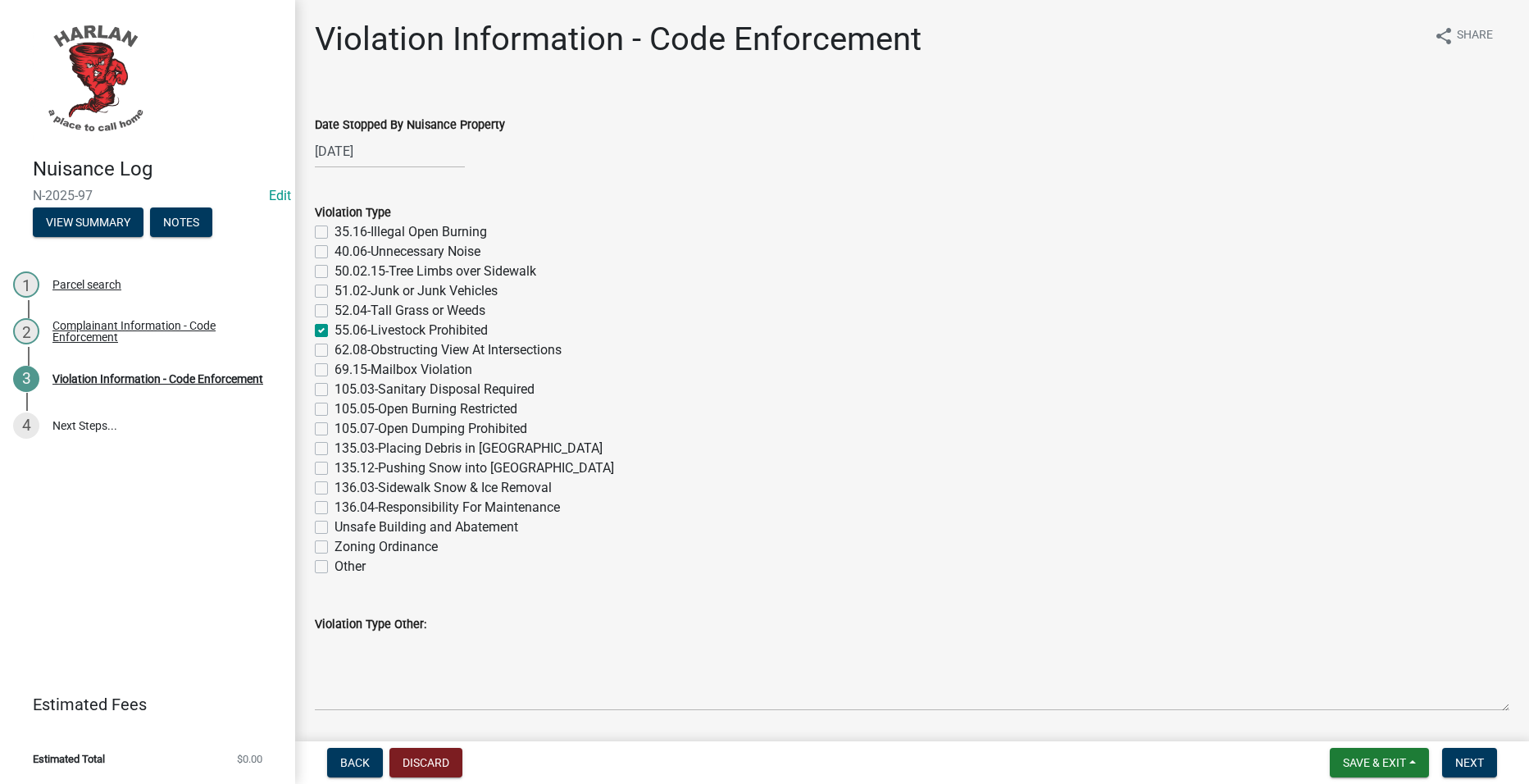
checkbox input "false"
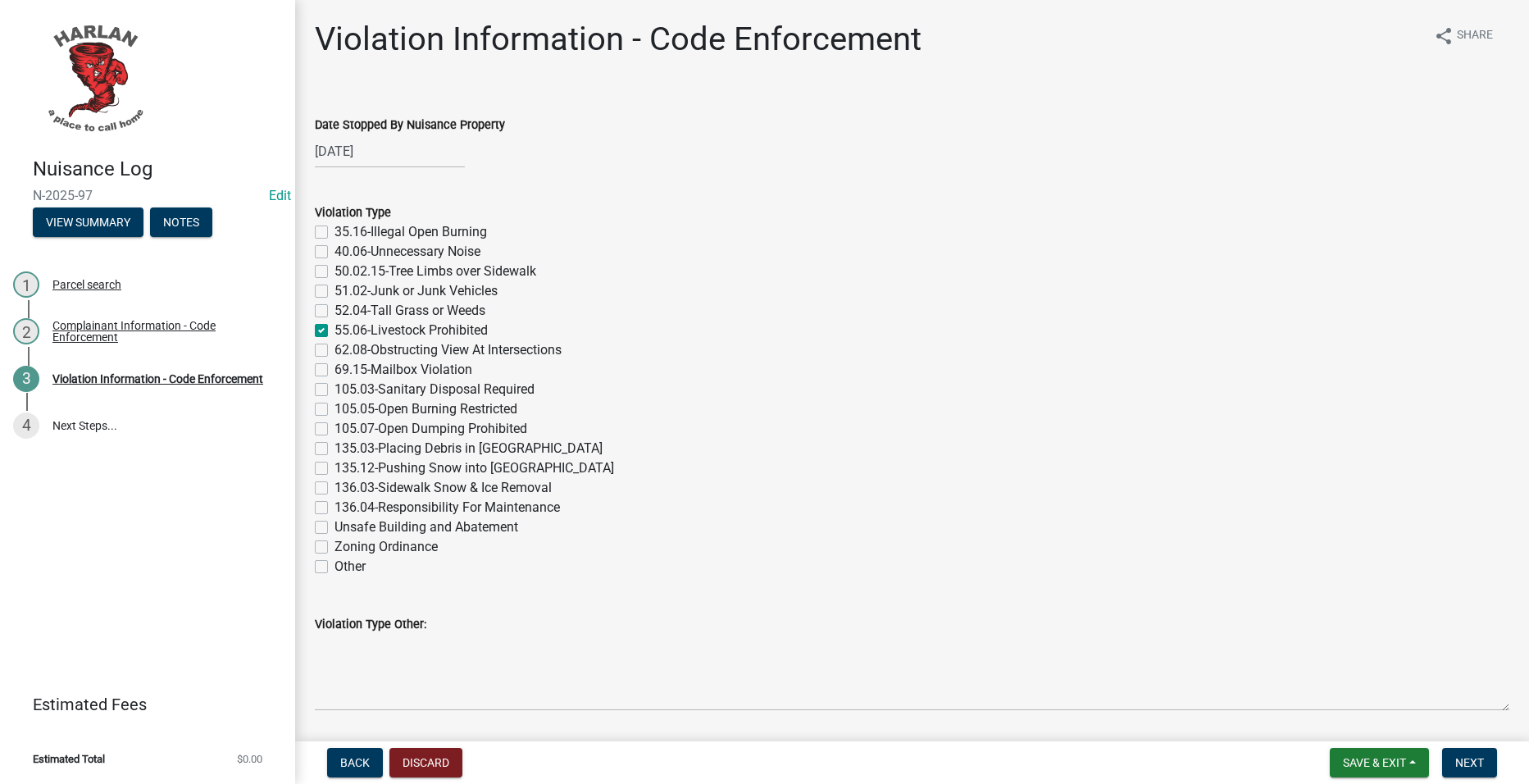
checkbox input "false"
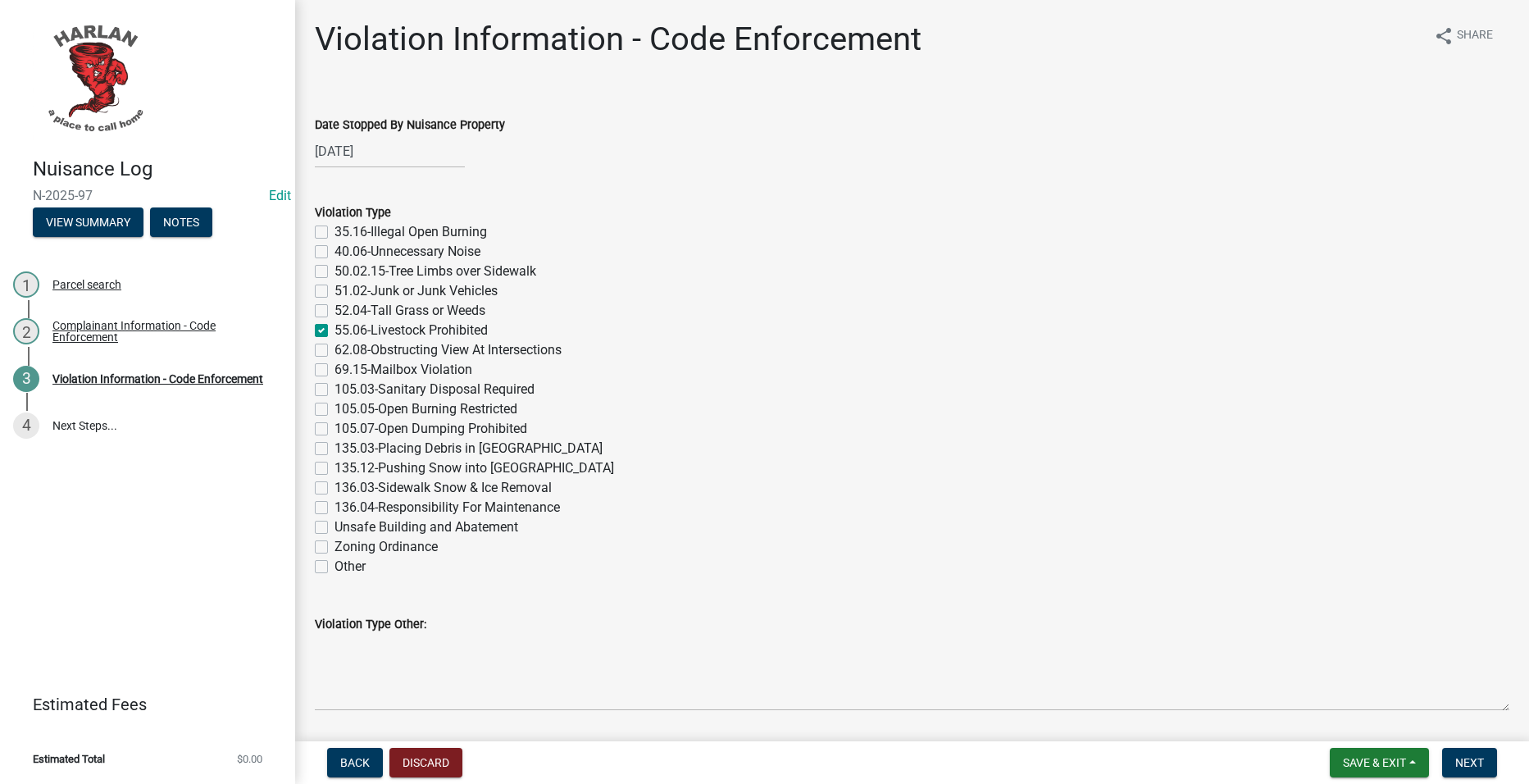
checkbox input "false"
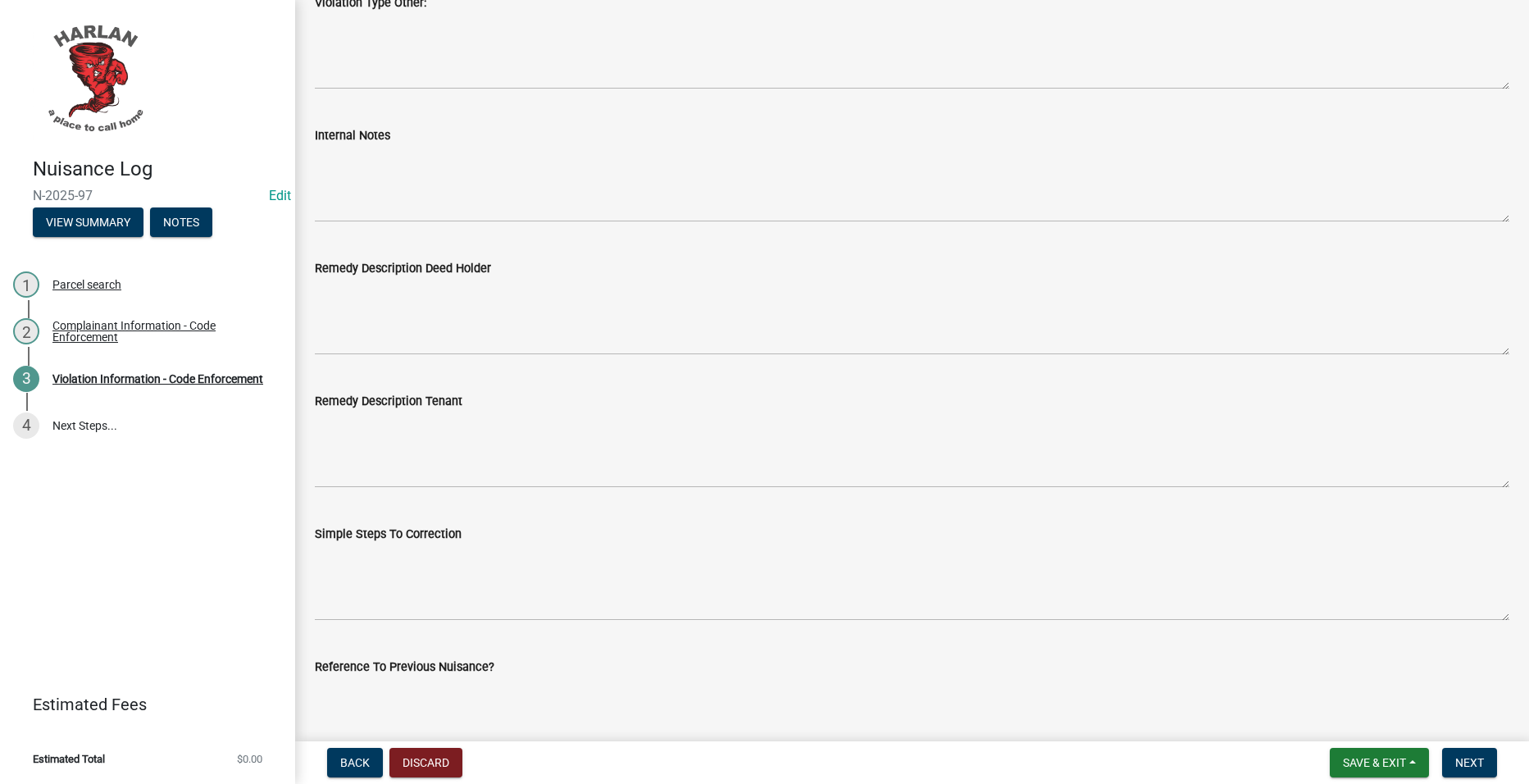
scroll to position [655, 0]
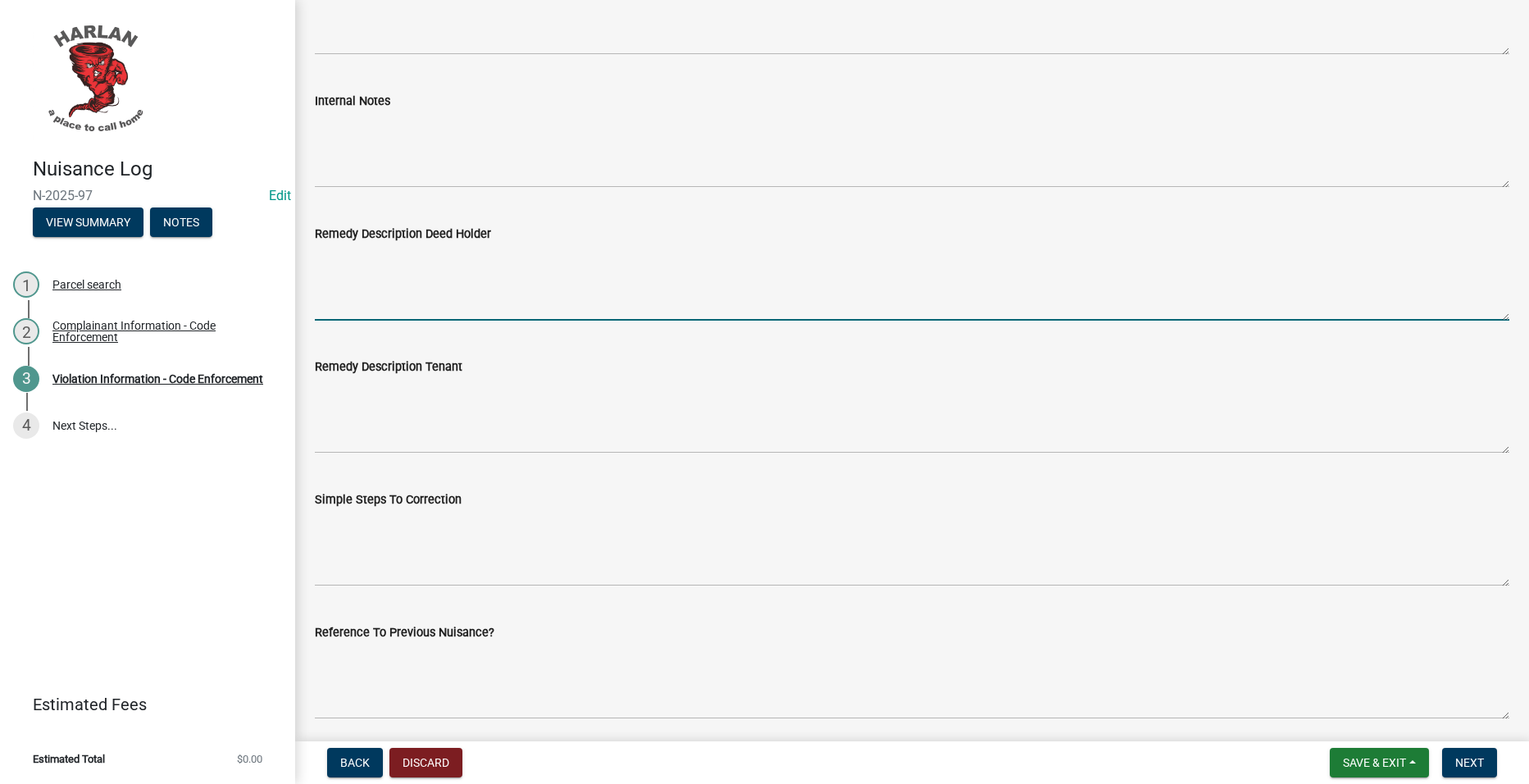
click at [619, 296] on textarea "Remedy Description Deed Holder" at bounding box center [912, 282] width 1195 height 77
paste textarea "The City has been made aware of chickens being kept on your property. According…"
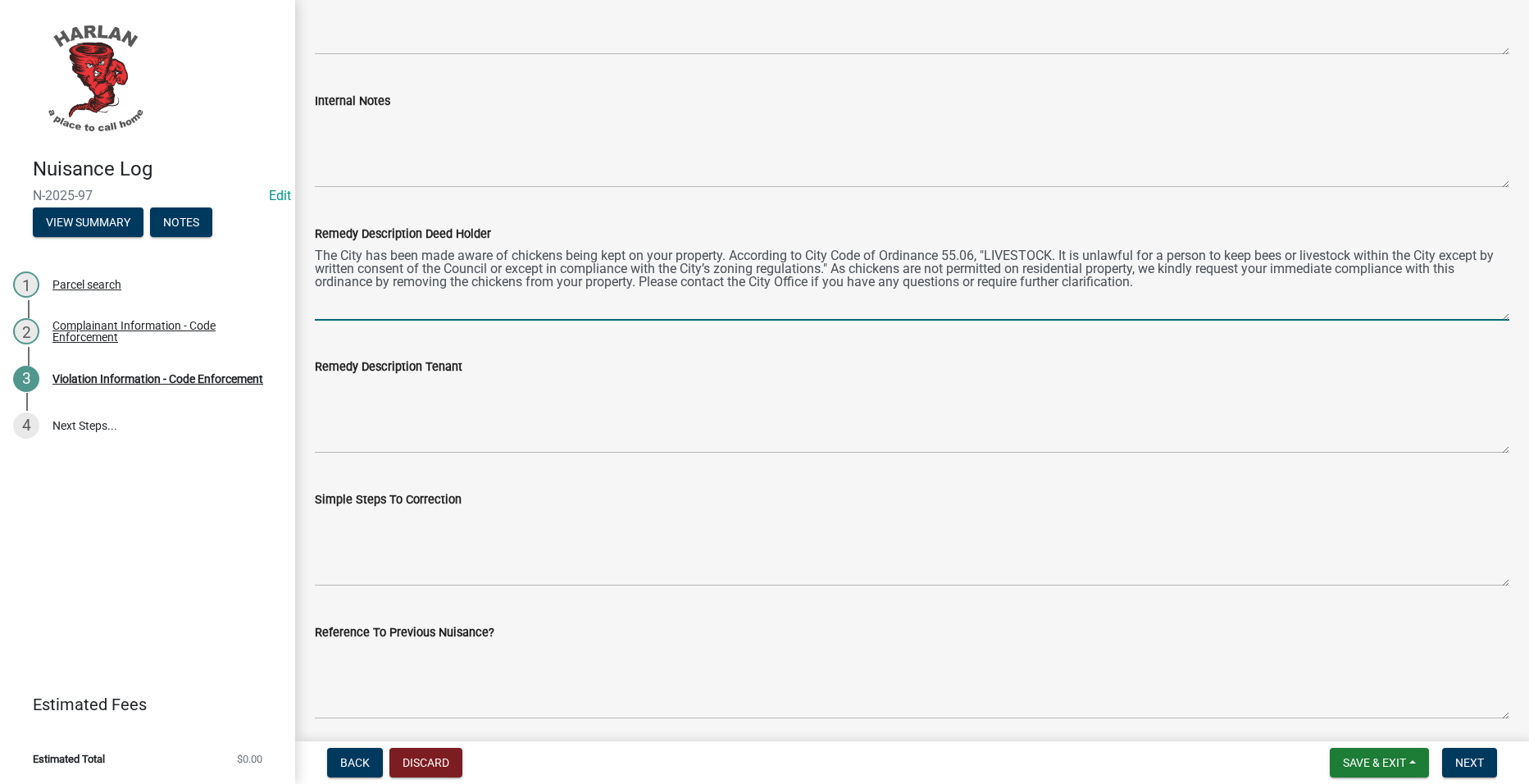
type textarea "The City has been made aware of chickens being kept on your property. According…"
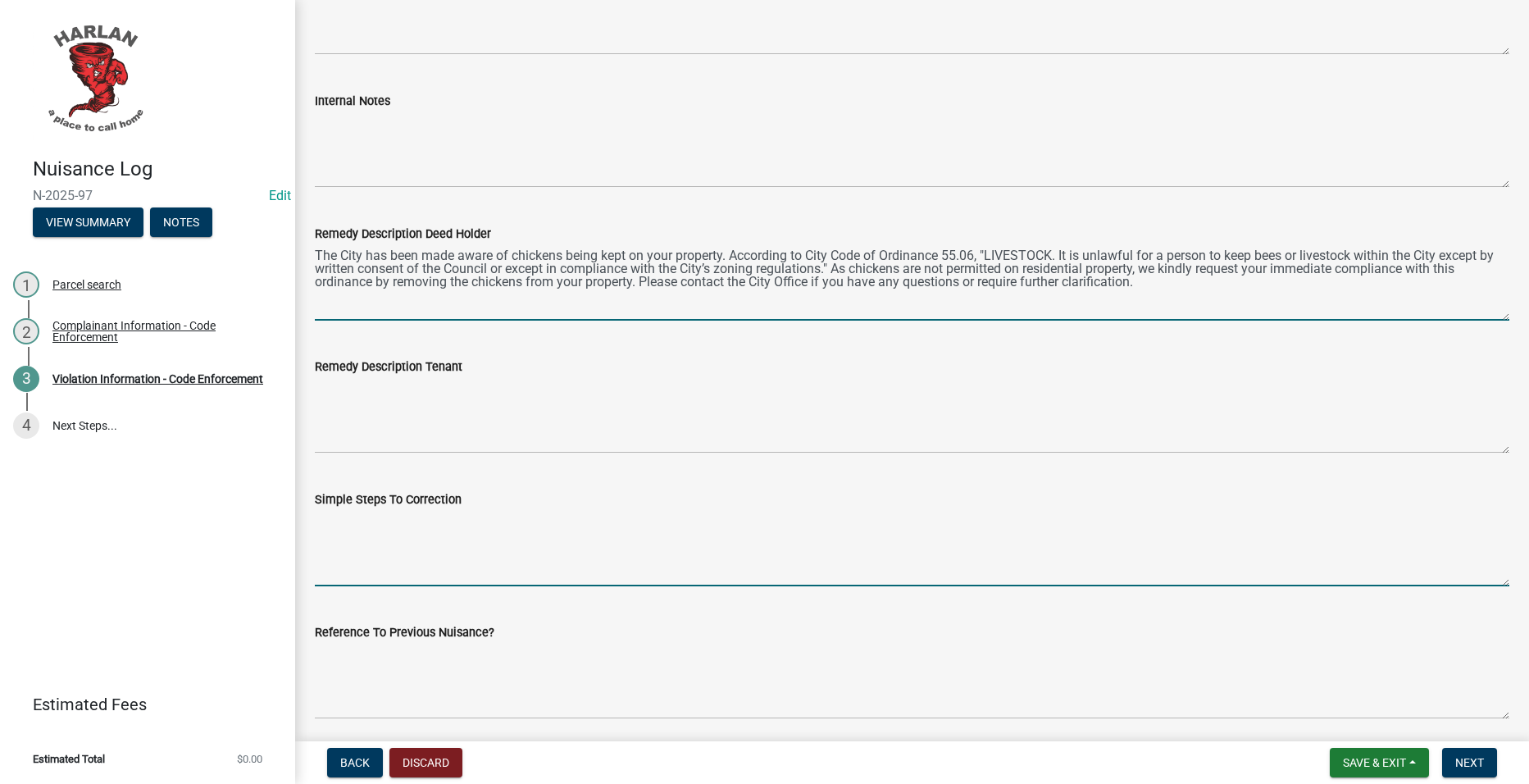
click at [529, 560] on textarea "Simple Steps To Correction" at bounding box center [912, 547] width 1195 height 77
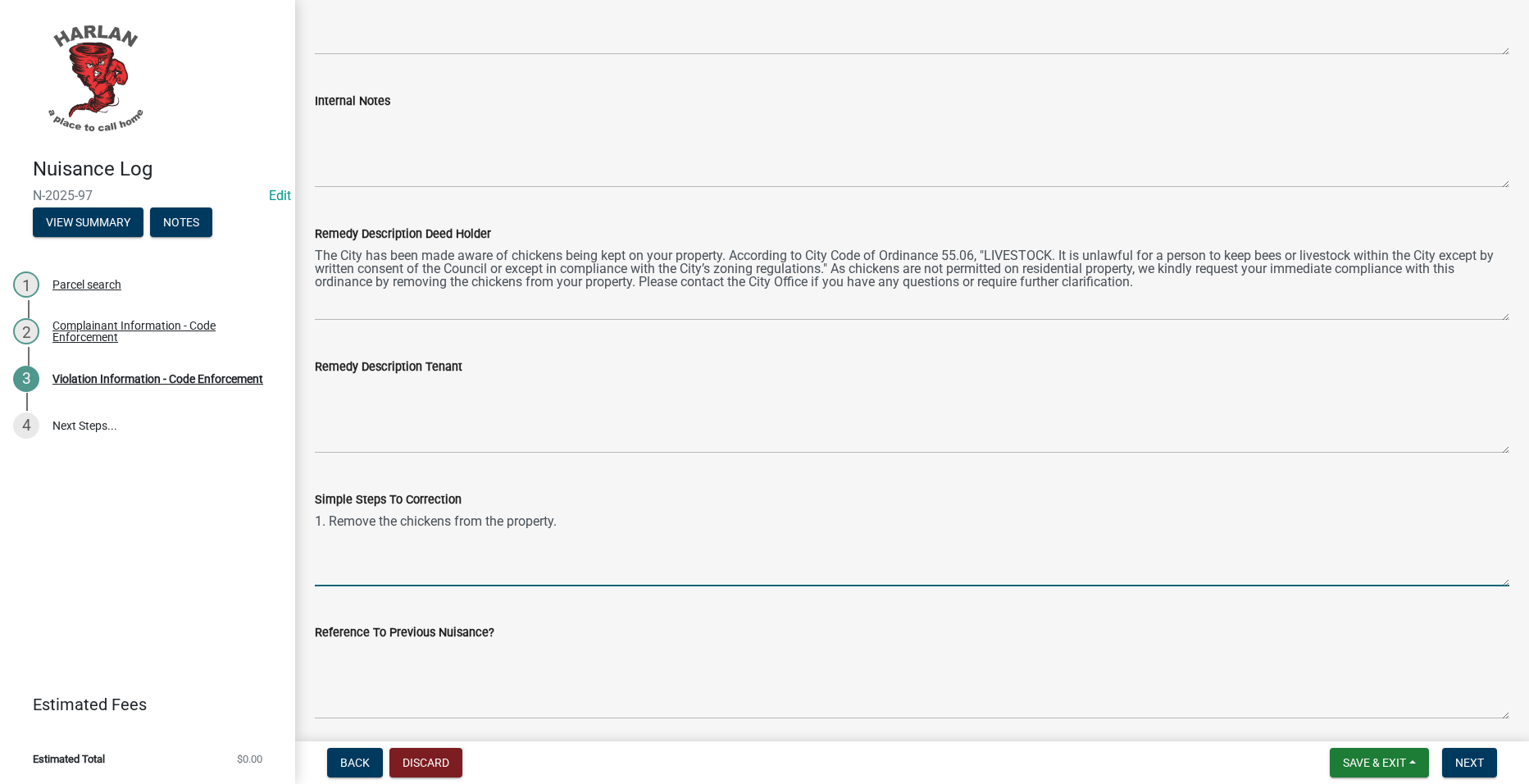
click at [796, 530] on textarea "1. Remove the chickens from the property." at bounding box center [912, 547] width 1195 height 77
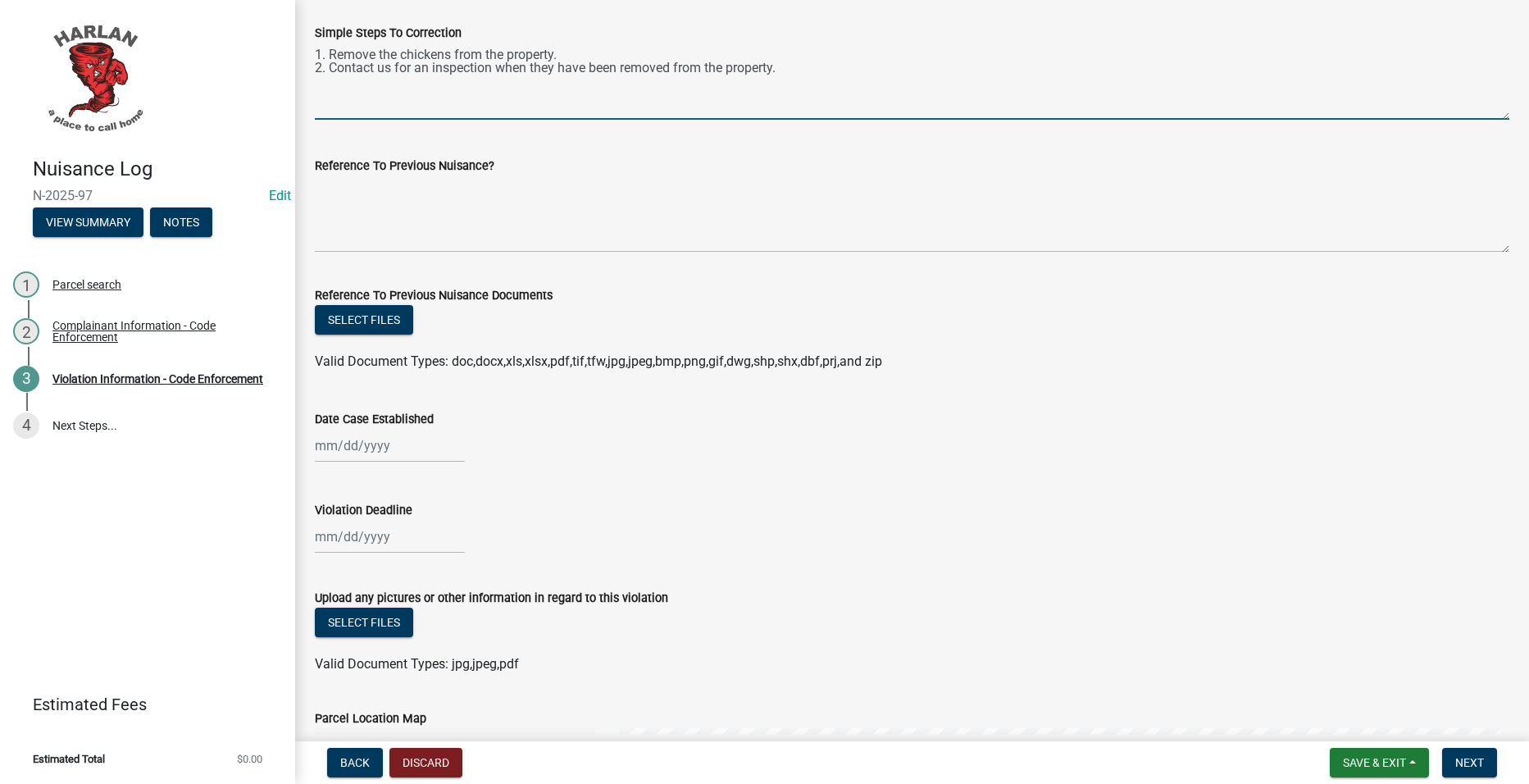
scroll to position [1148, 0]
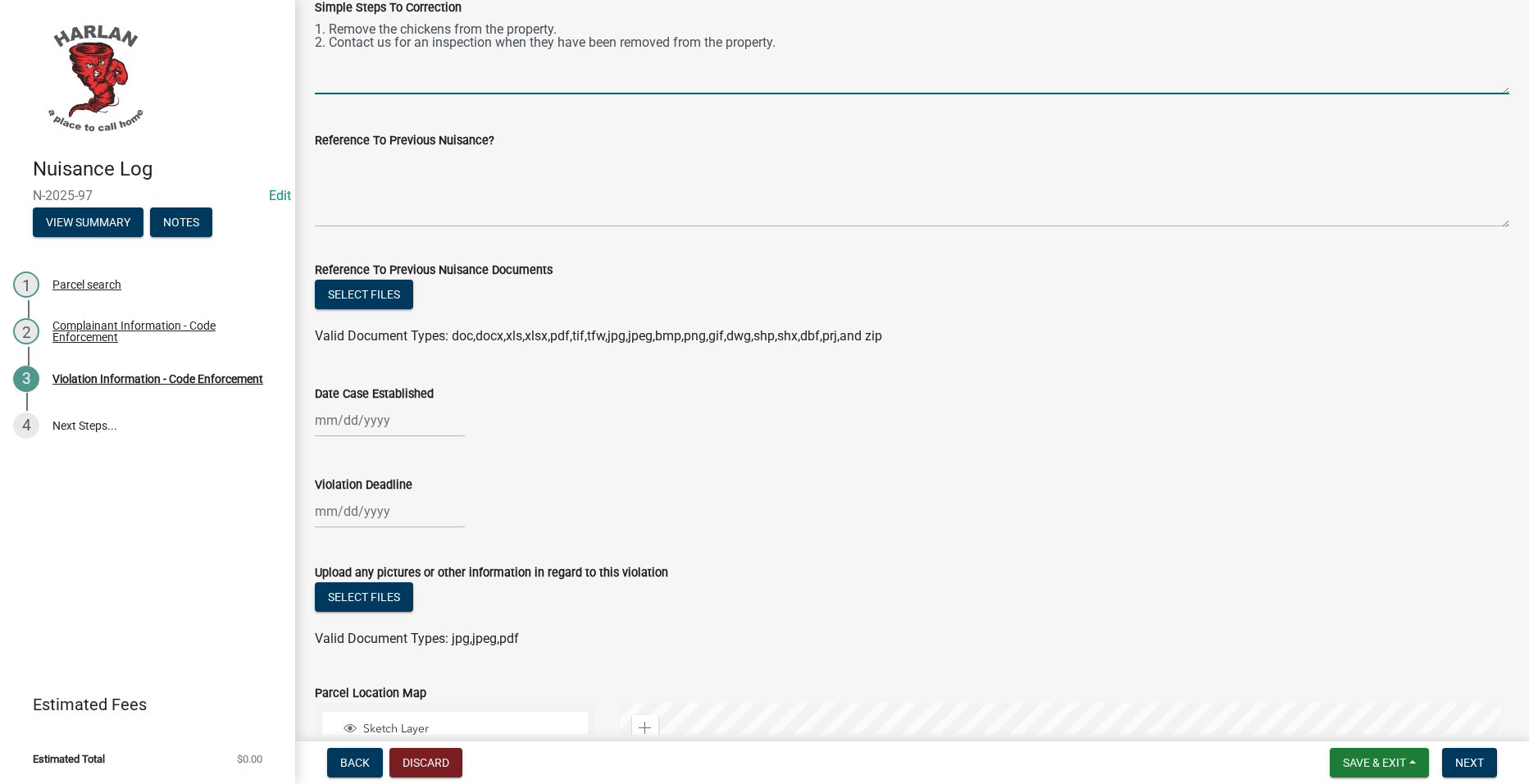
type textarea "1. Remove the chickens from the property. 2. Contact us for an inspection when …"
click at [366, 420] on div at bounding box center [389, 420] width 150 height 33
select select "10"
select select "2025"
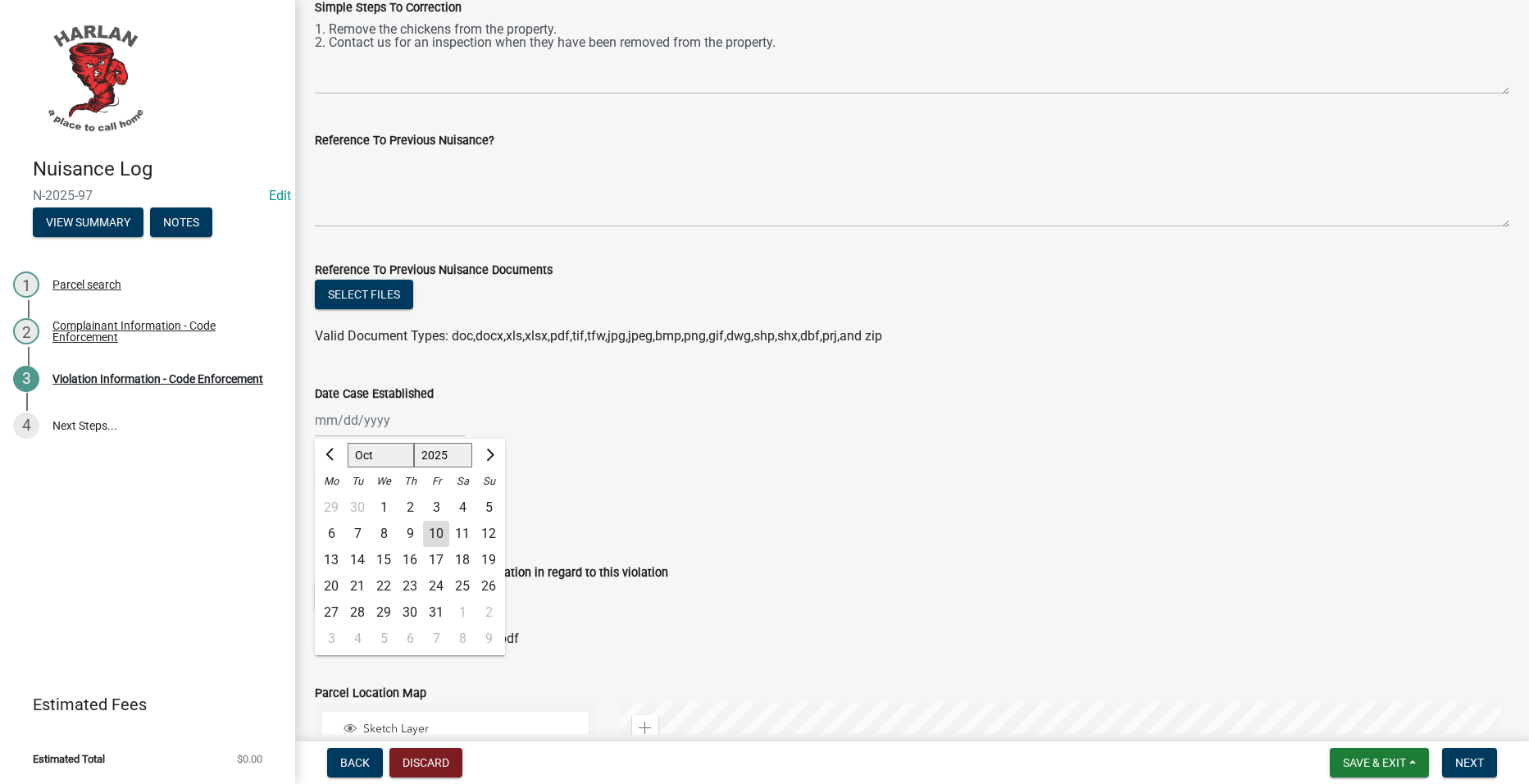
click at [444, 534] on div "10" at bounding box center [435, 533] width 27 height 27
type input "[DATE]"
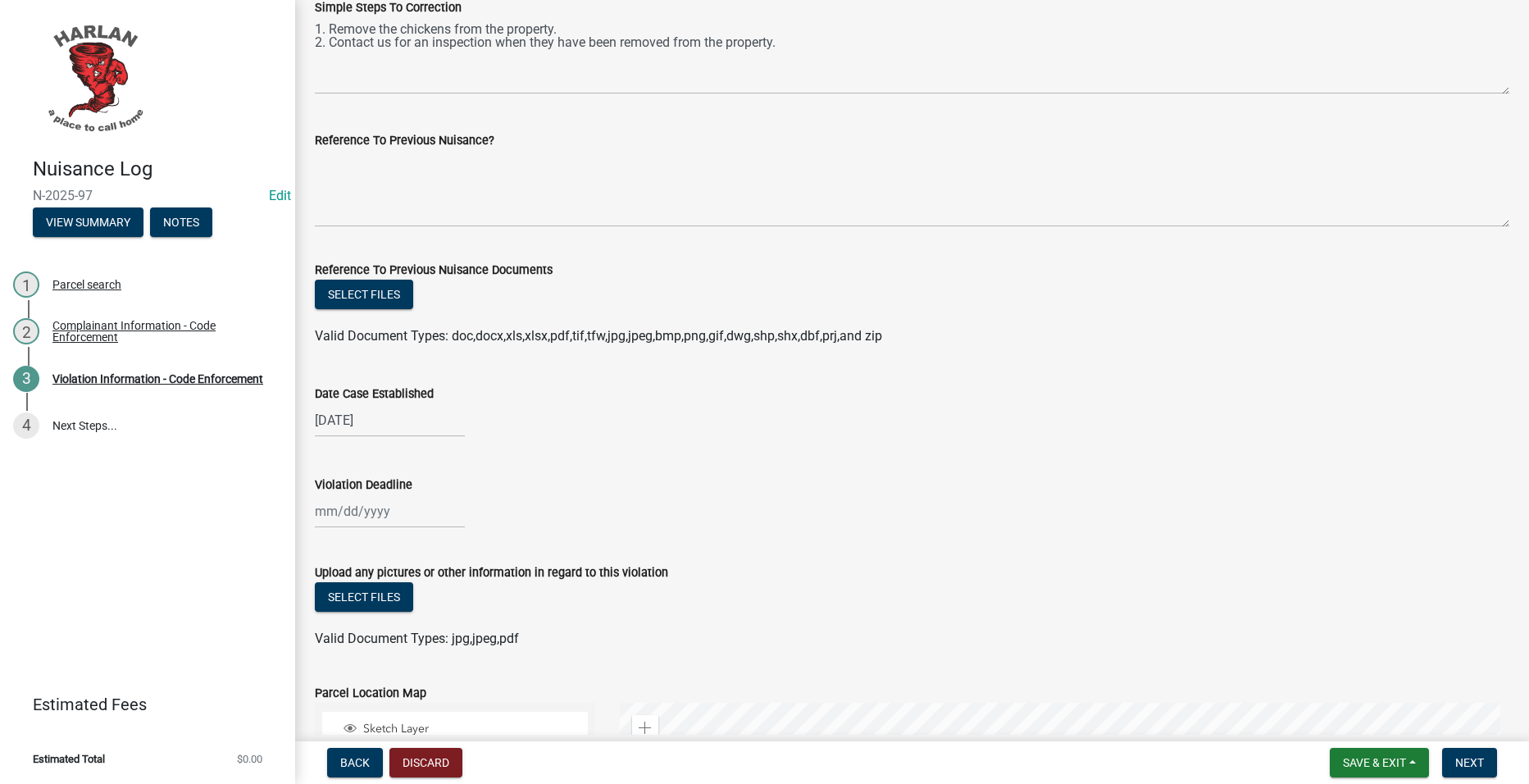
click at [371, 520] on div at bounding box center [389, 511] width 150 height 33
select select "10"
select select "2025"
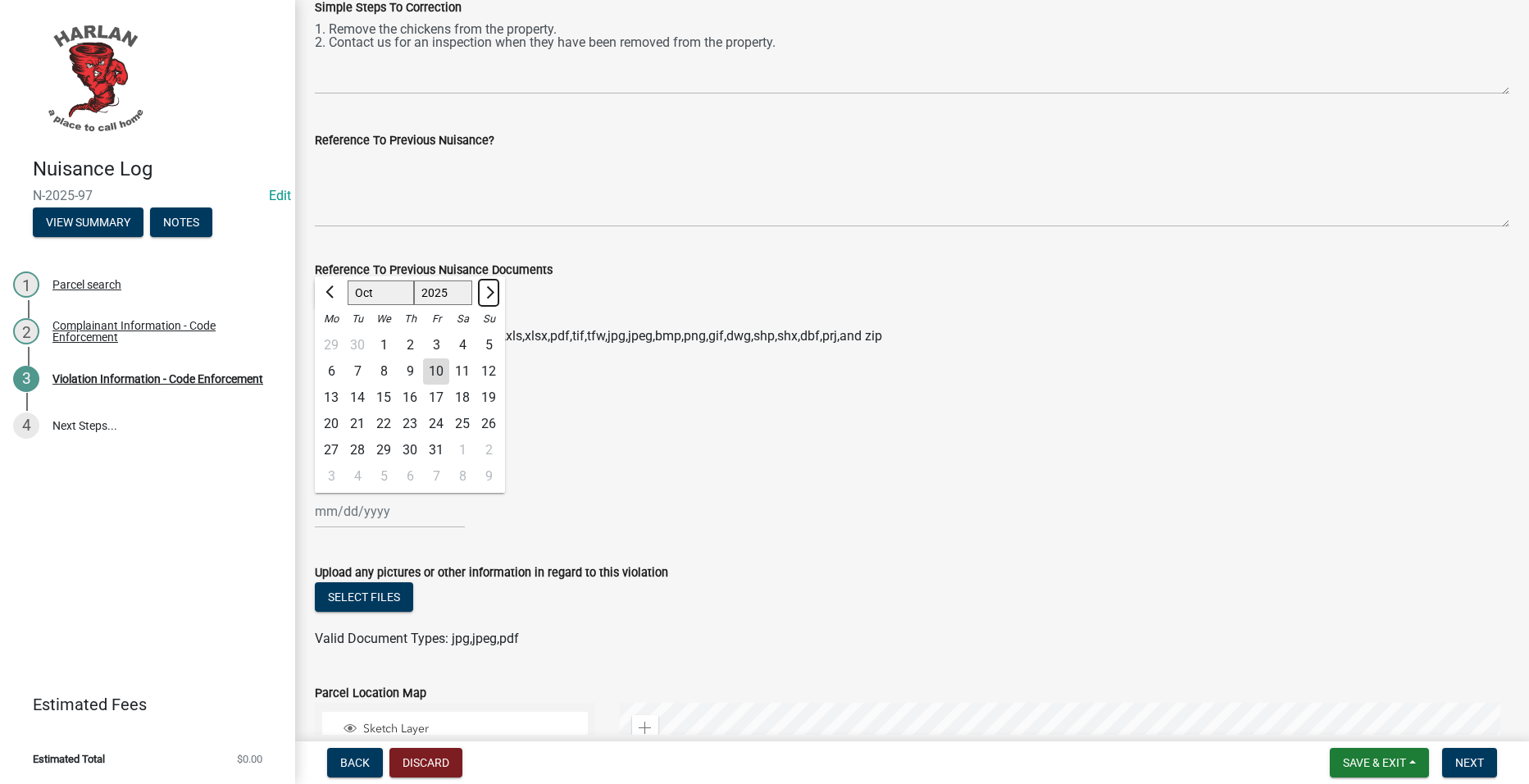
click at [486, 286] on button "Next month" at bounding box center [488, 292] width 20 height 27
select select "11"
click at [326, 394] on div "10" at bounding box center [331, 397] width 27 height 27
type input "[DATE]"
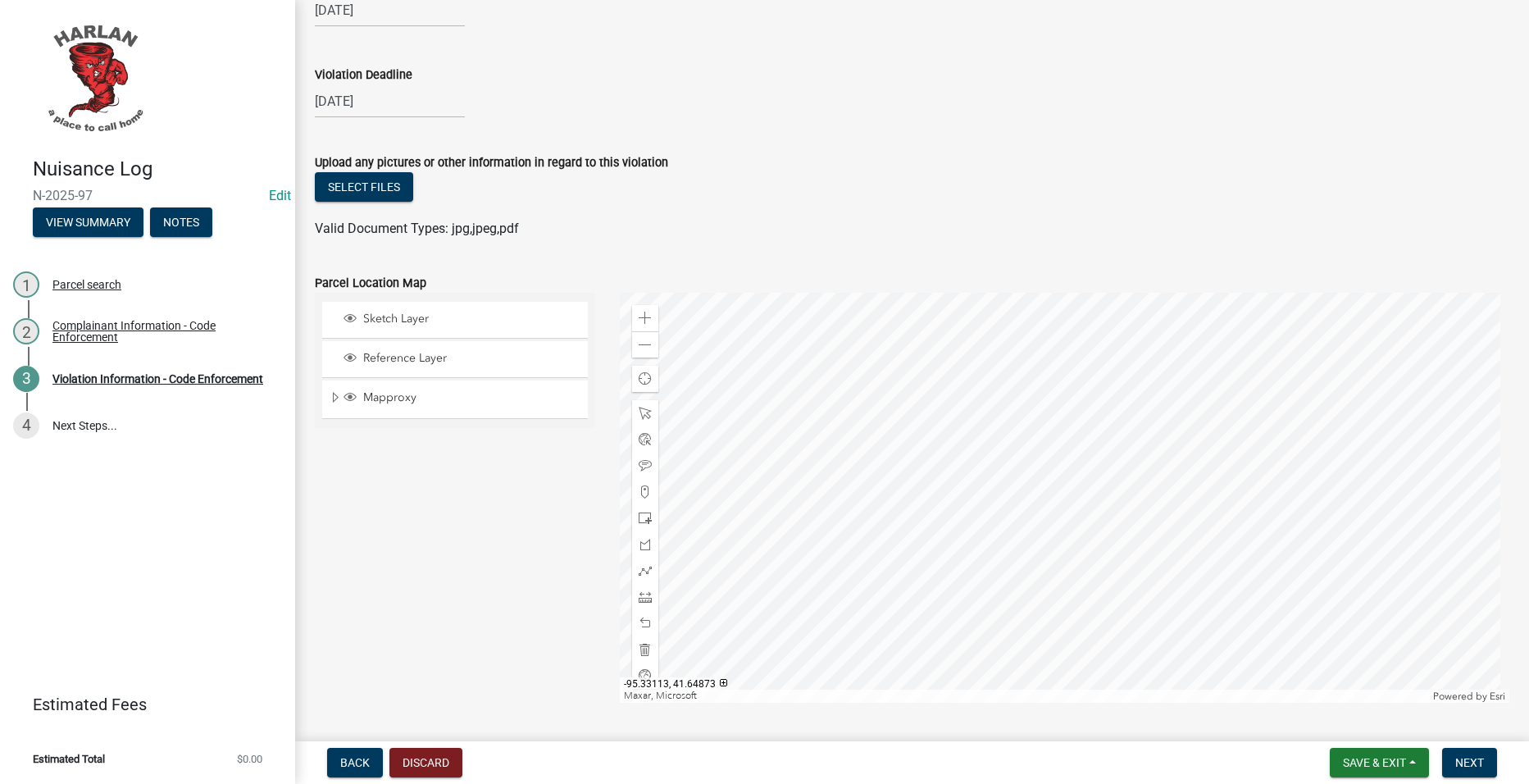
scroll to position [1808, 0]
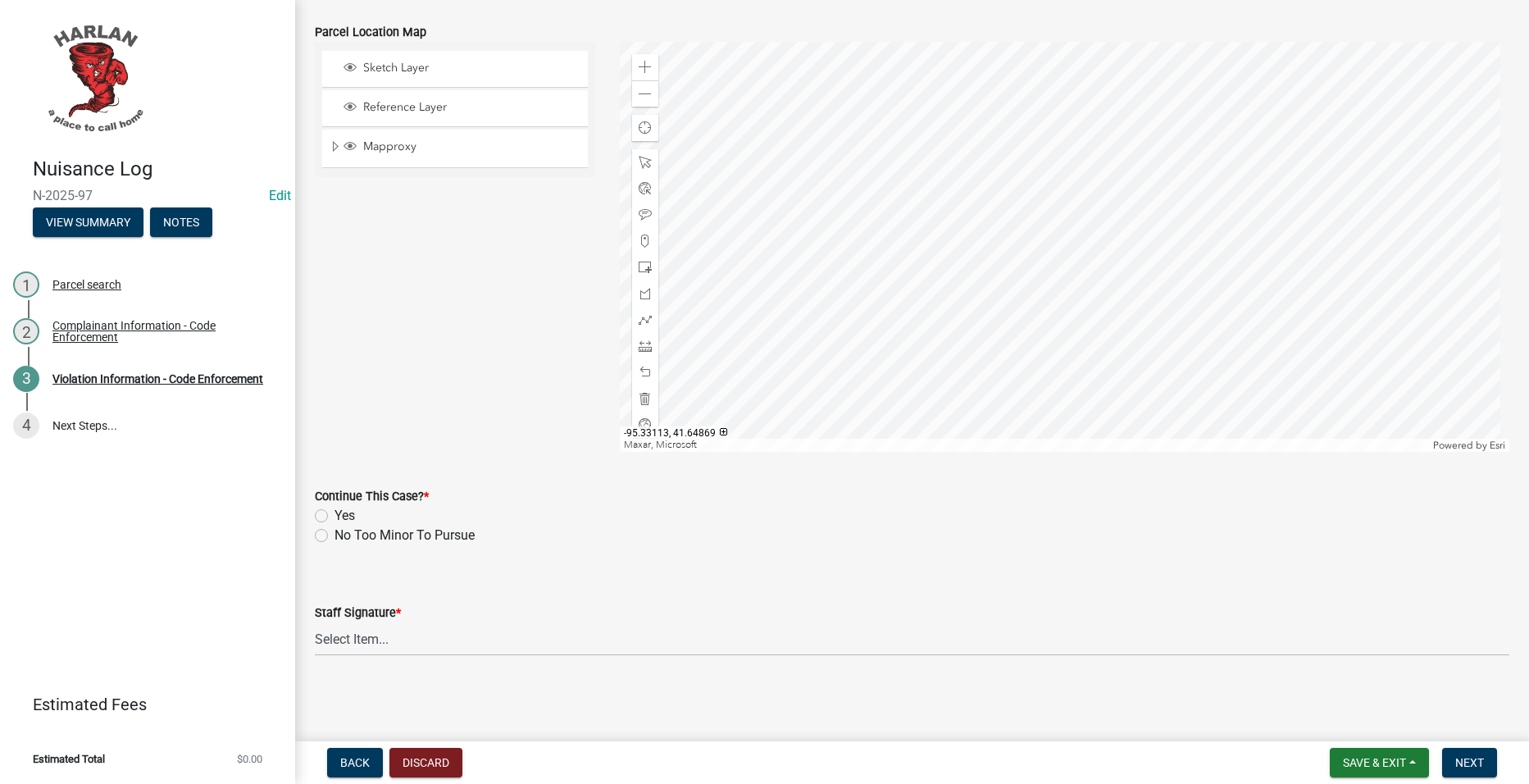
click at [339, 517] on label "Yes" at bounding box center [344, 516] width 21 height 20
click at [339, 517] on input "Yes" at bounding box center [339, 511] width 11 height 11
radio input "true"
click at [421, 657] on wm-data-entity-input "Staff Signature * Select Item... [PERSON_NAME] [PERSON_NAME] [PERSON_NAME]" at bounding box center [912, 615] width 1195 height 111
click at [421, 646] on select "Select Item... [PERSON_NAME] [PERSON_NAME] [PERSON_NAME]" at bounding box center [912, 639] width 1195 height 33
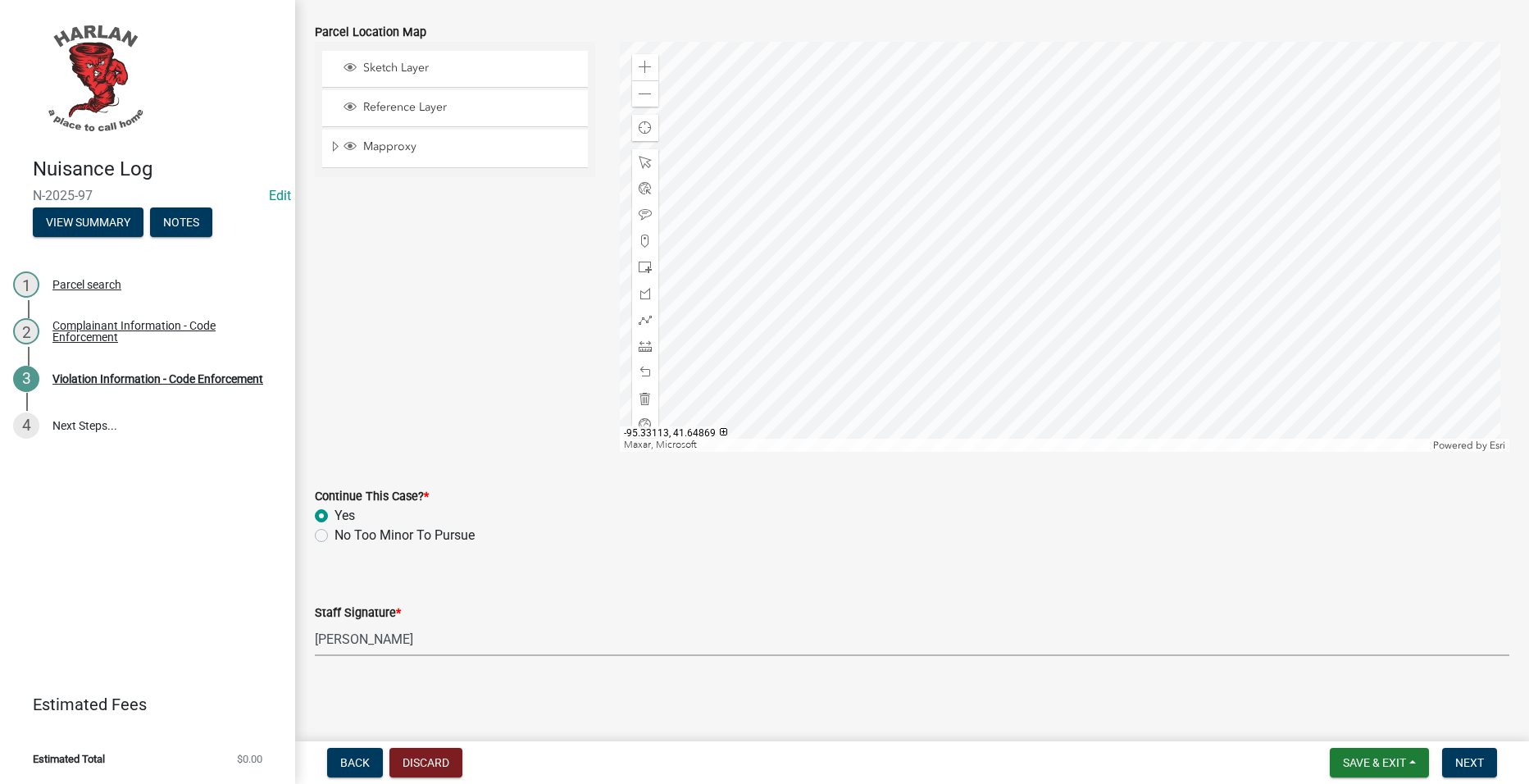
click at [314, 622] on select "Select Item... [PERSON_NAME] [PERSON_NAME] [PERSON_NAME]" at bounding box center [912, 639] width 1195 height 33
select select "0a298d24-01ac-4a1e-916a-936262bff8a5"
click at [1474, 756] on span "Next" at bounding box center [1469, 761] width 28 height 13
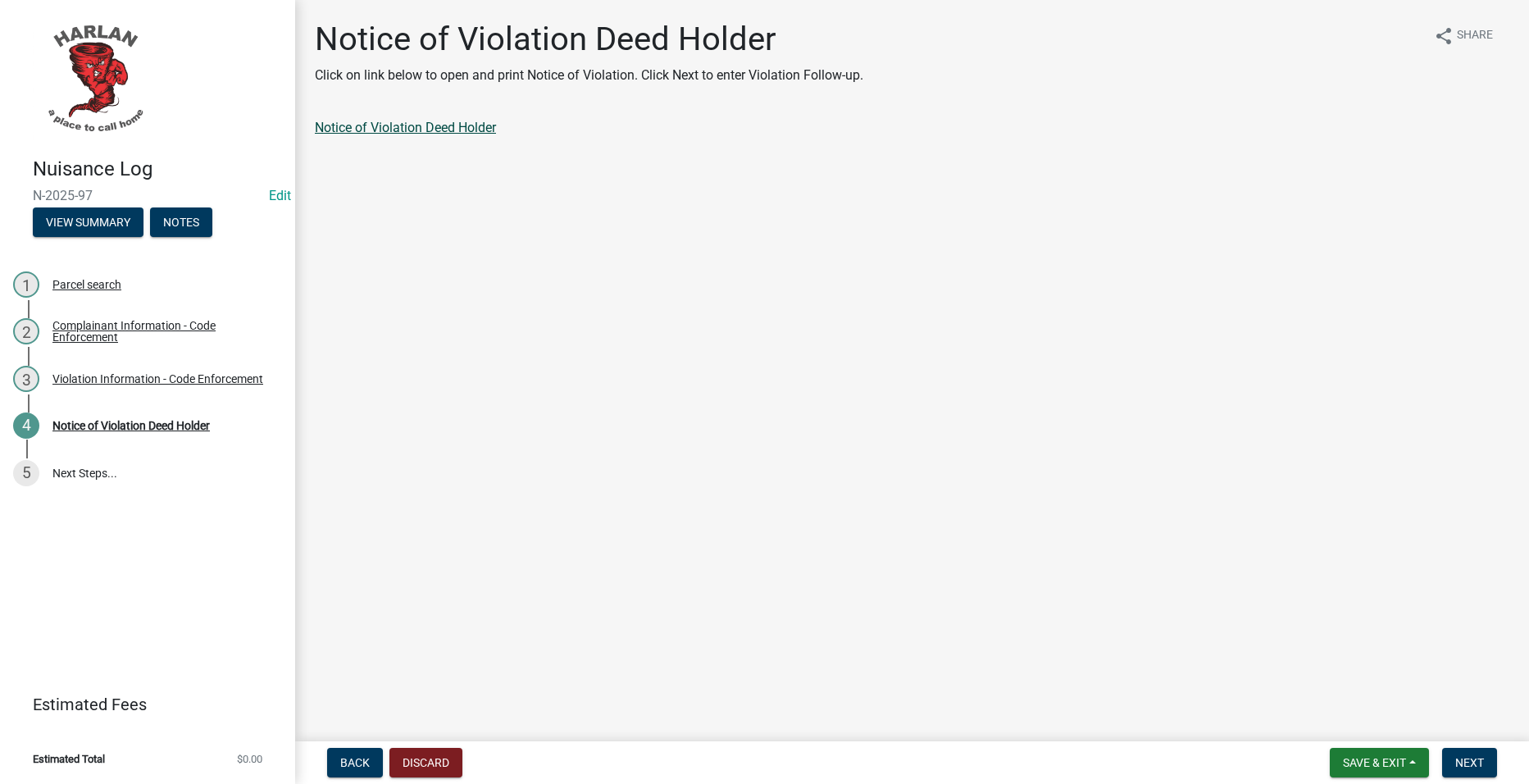
click at [384, 126] on link "Notice of Violation Deed Holder" at bounding box center [405, 128] width 181 height 16
